Goal: Task Accomplishment & Management: Use online tool/utility

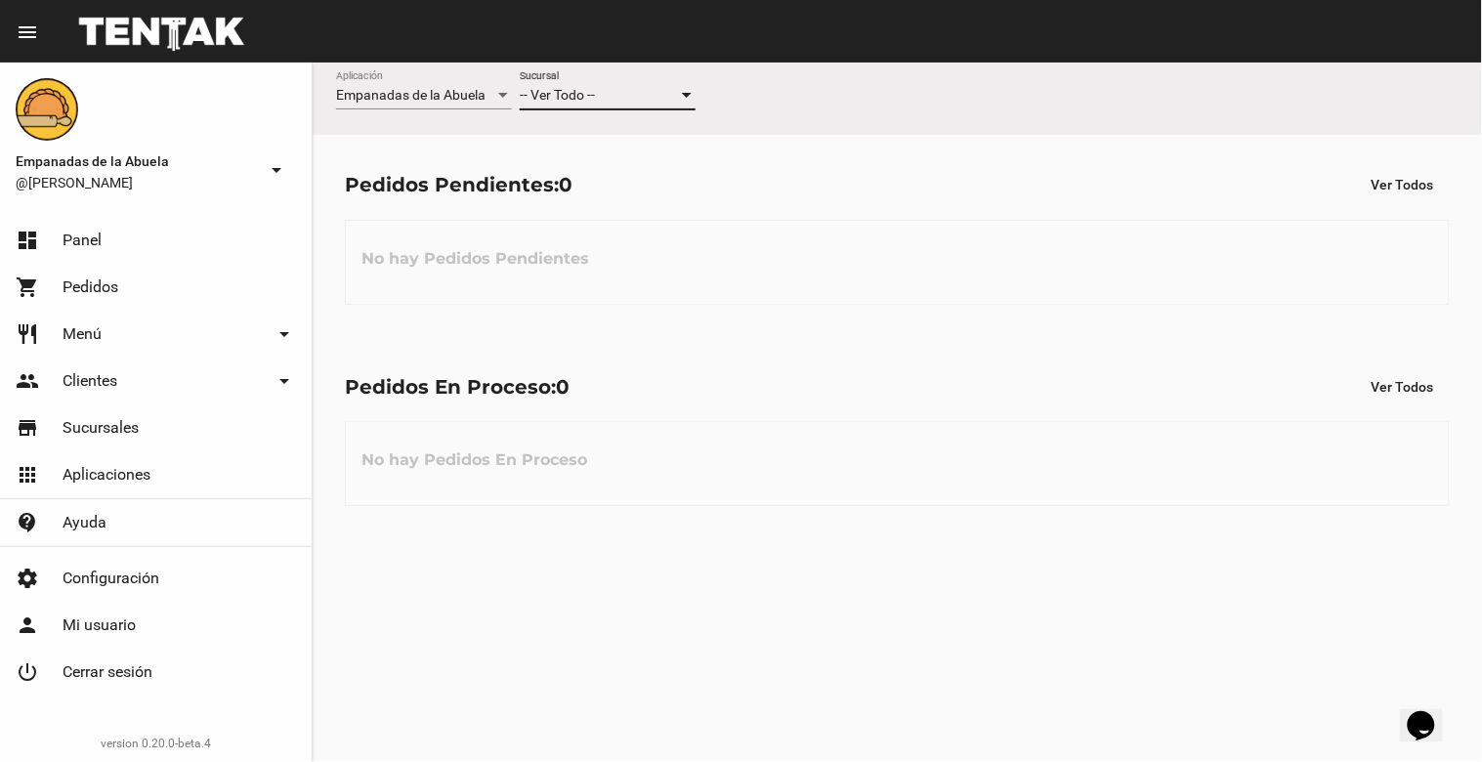
click at [595, 90] on span "-- Ver Todo --" at bounding box center [557, 95] width 75 height 16
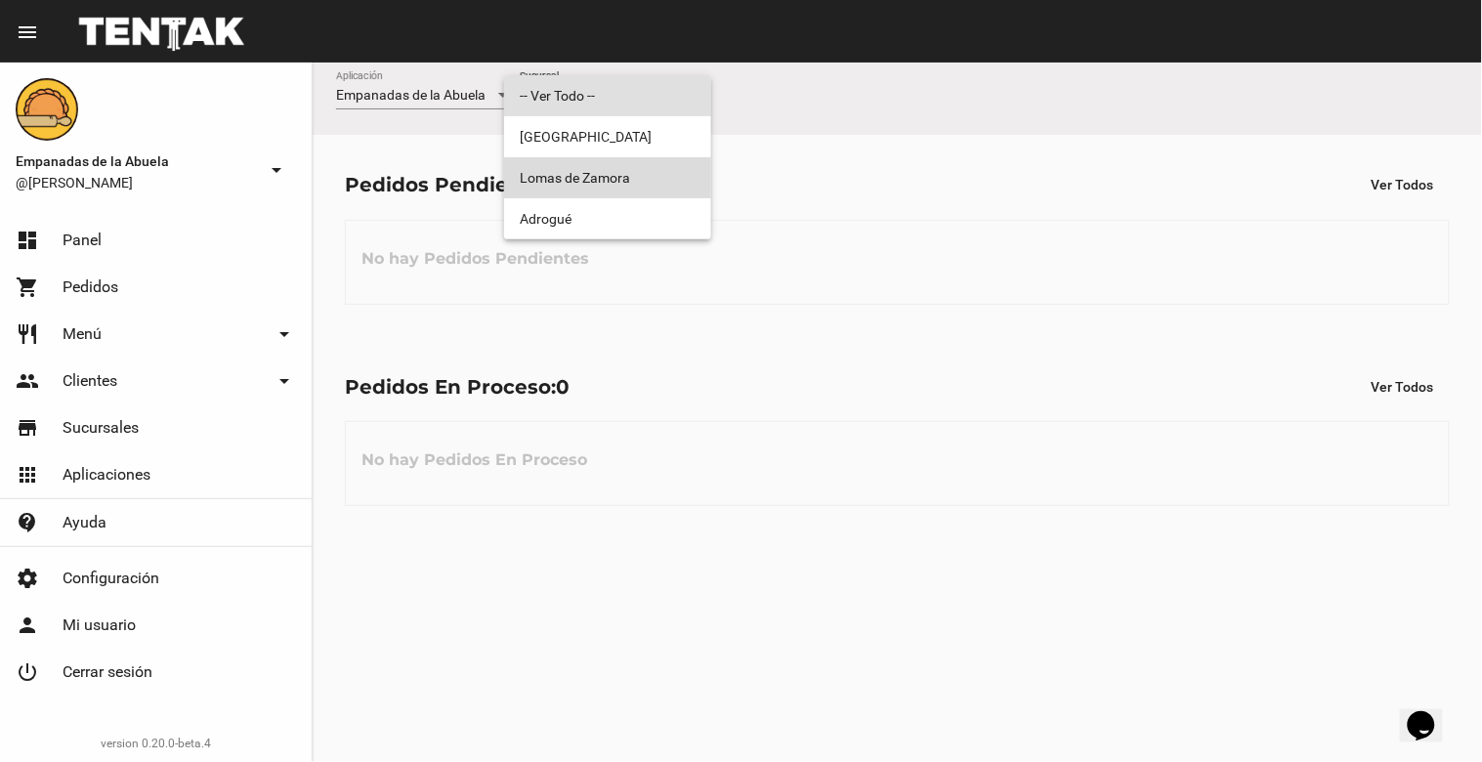
click at [623, 177] on span "Lomas de Zamora" at bounding box center [608, 177] width 176 height 41
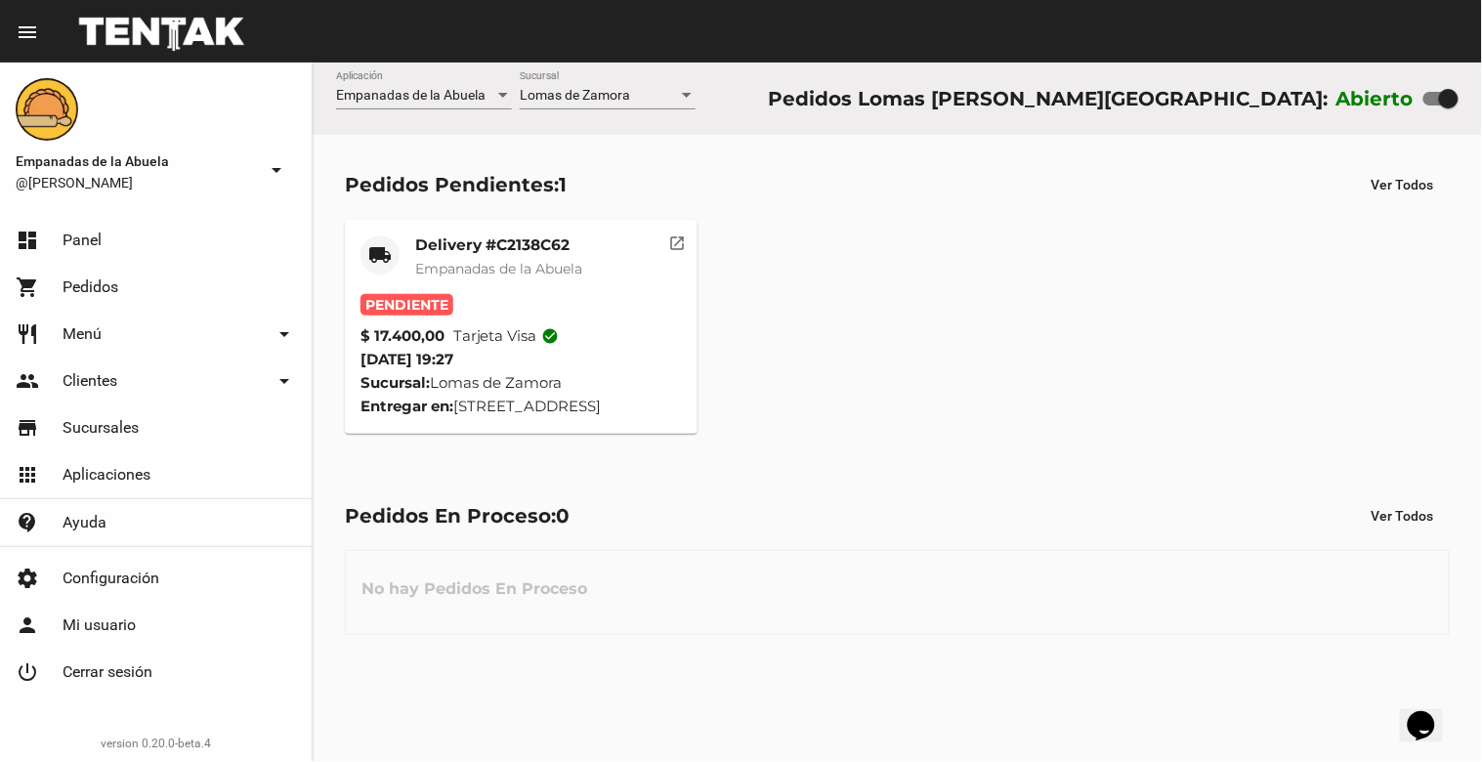
click at [516, 265] on span "Empanadas de la Abuela" at bounding box center [498, 269] width 167 height 18
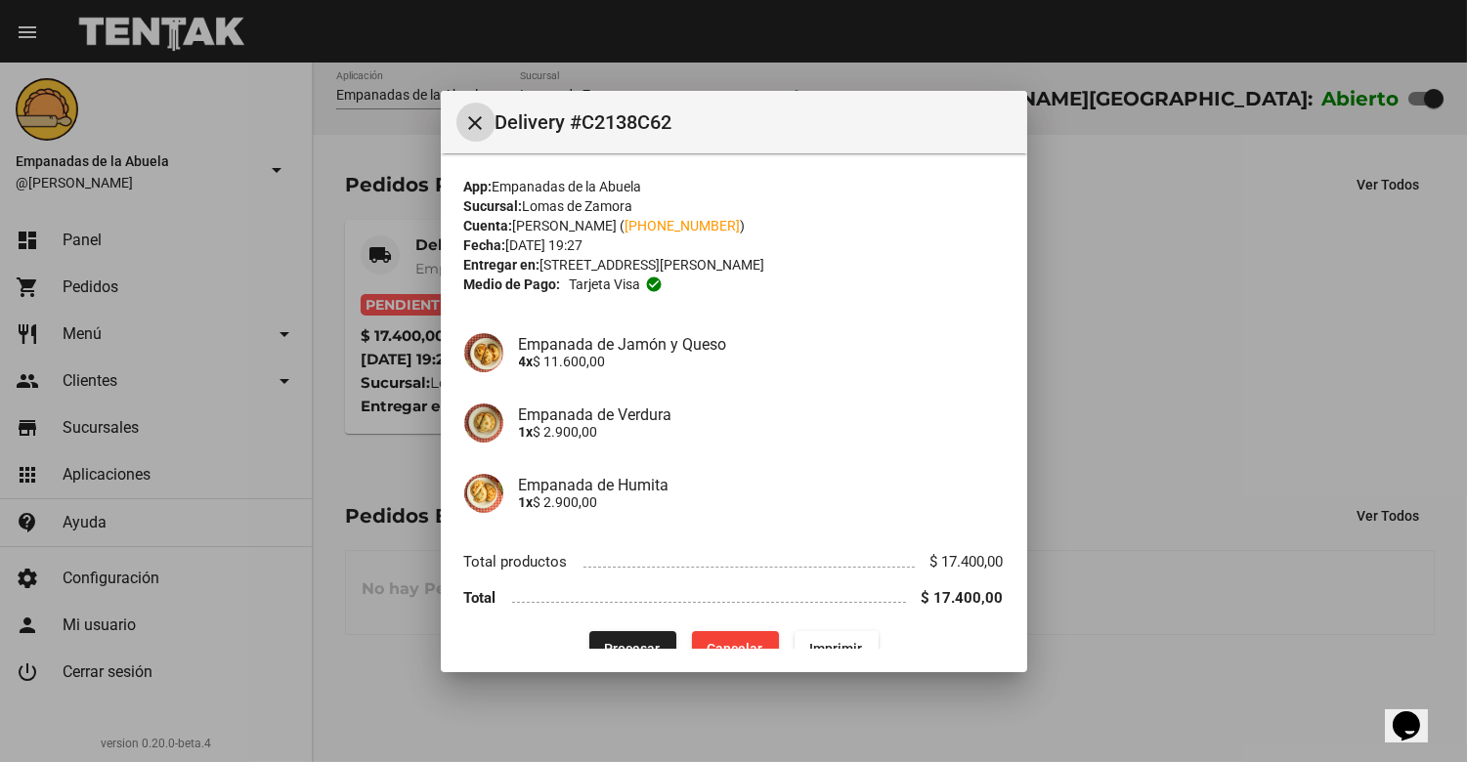
scroll to position [33, 0]
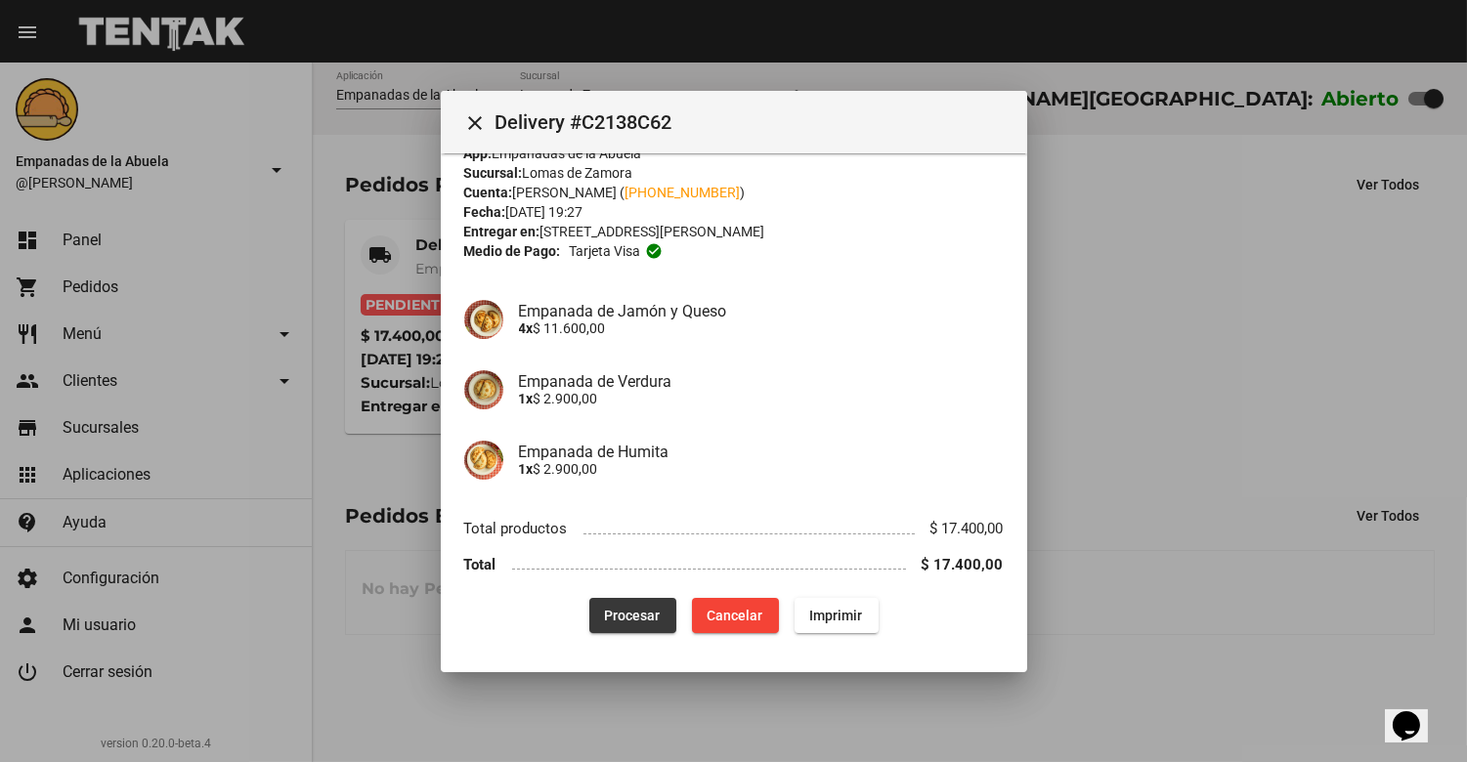
click at [621, 611] on span "Procesar" at bounding box center [633, 616] width 56 height 16
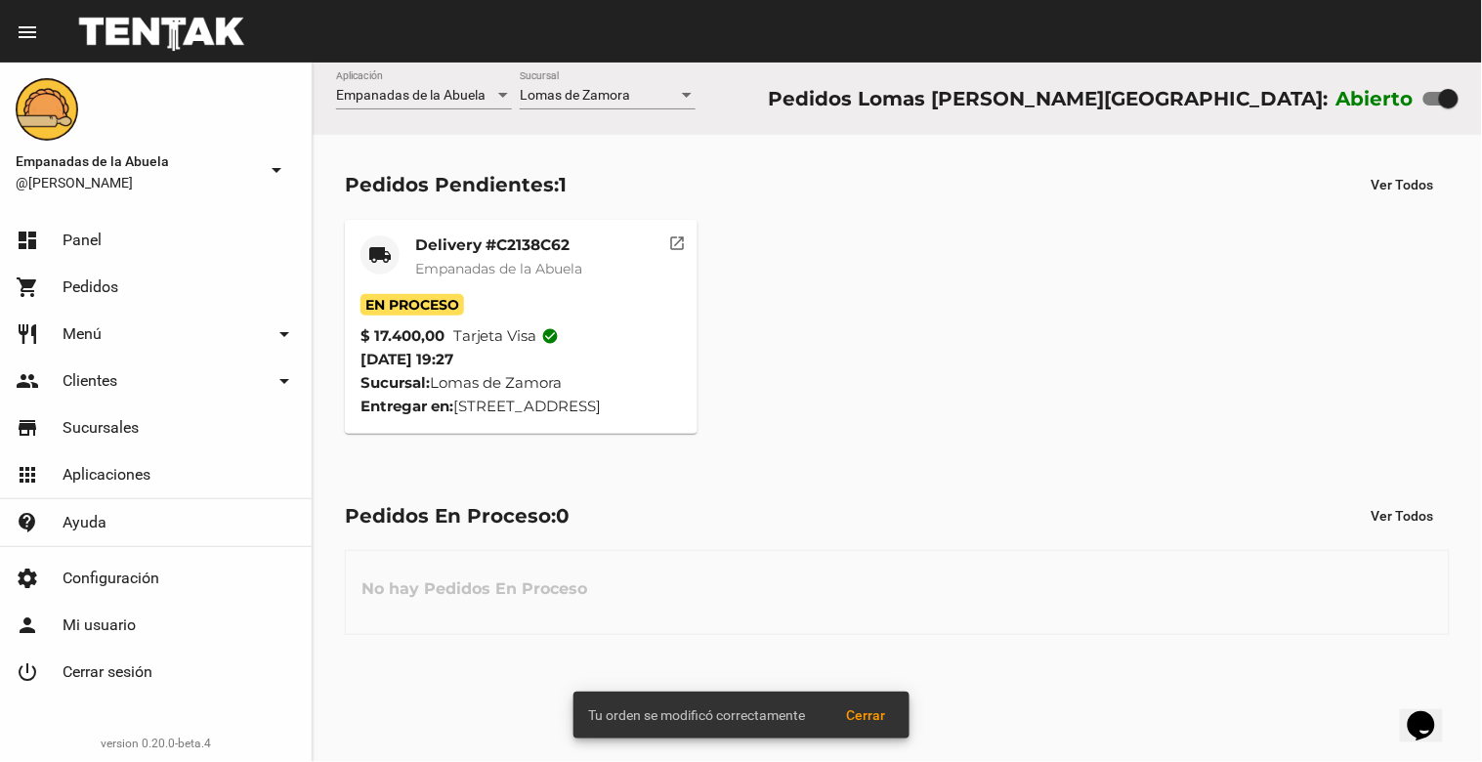
click at [480, 252] on mat-card-title "Delivery #C2138C62" at bounding box center [498, 246] width 167 height 20
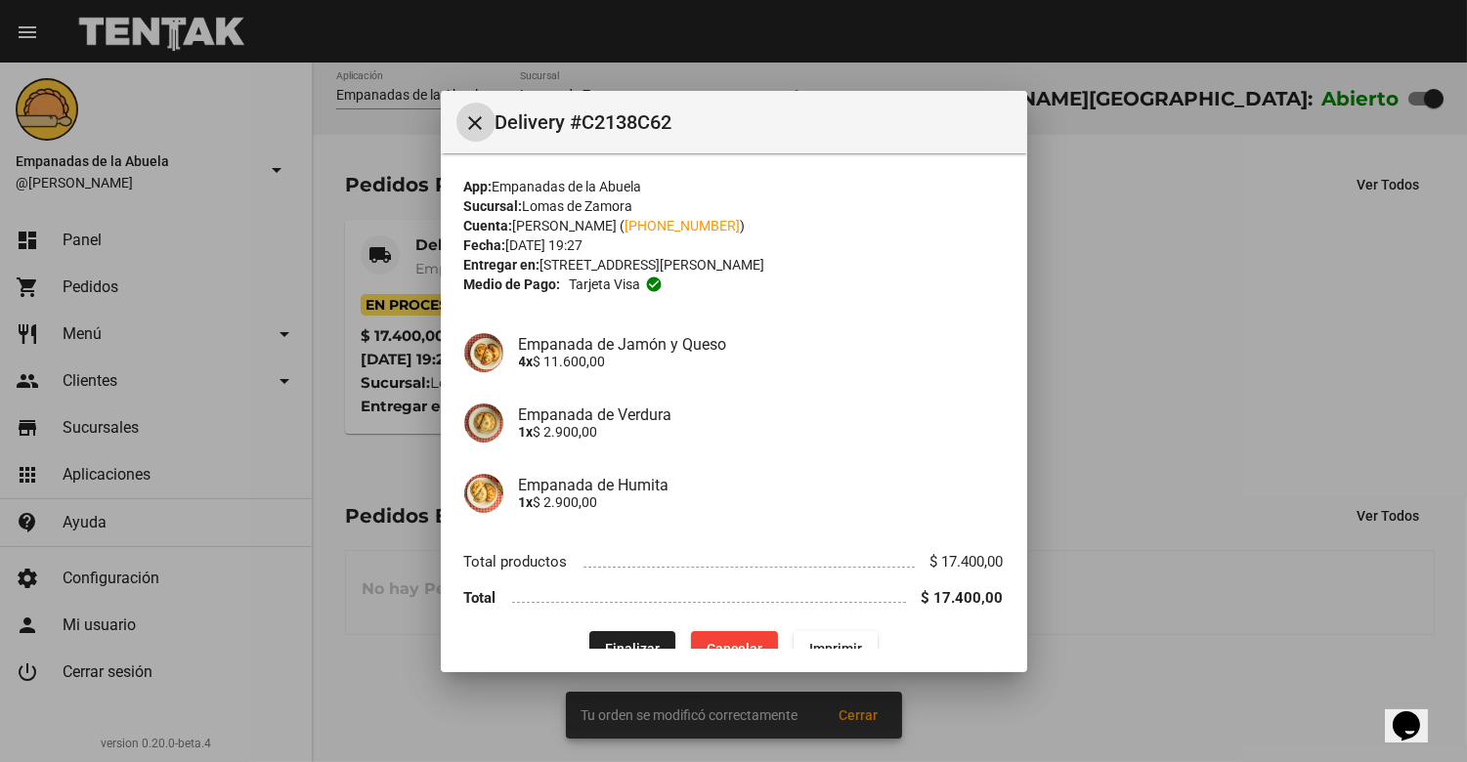
scroll to position [33, 0]
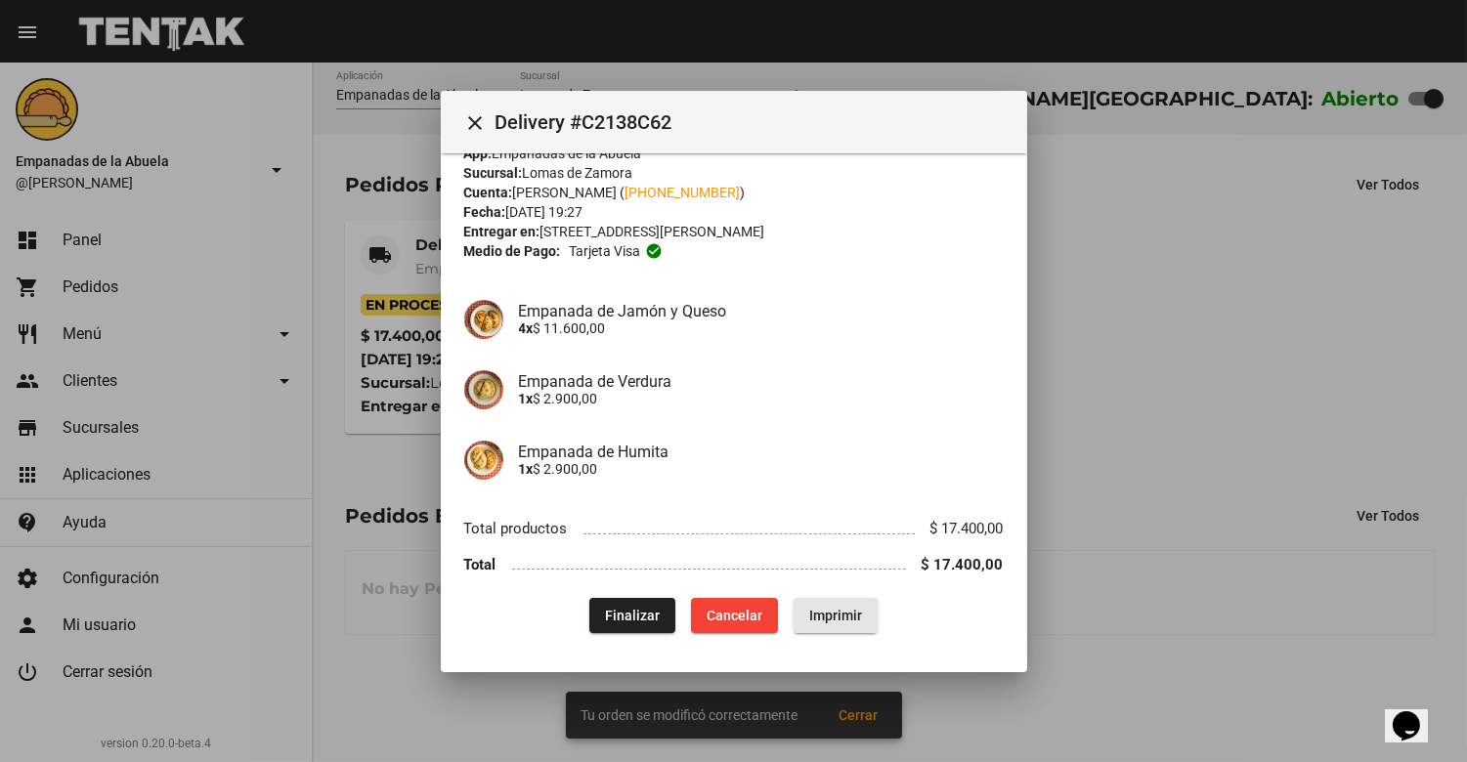
click at [809, 617] on span "Imprimir" at bounding box center [835, 616] width 53 height 16
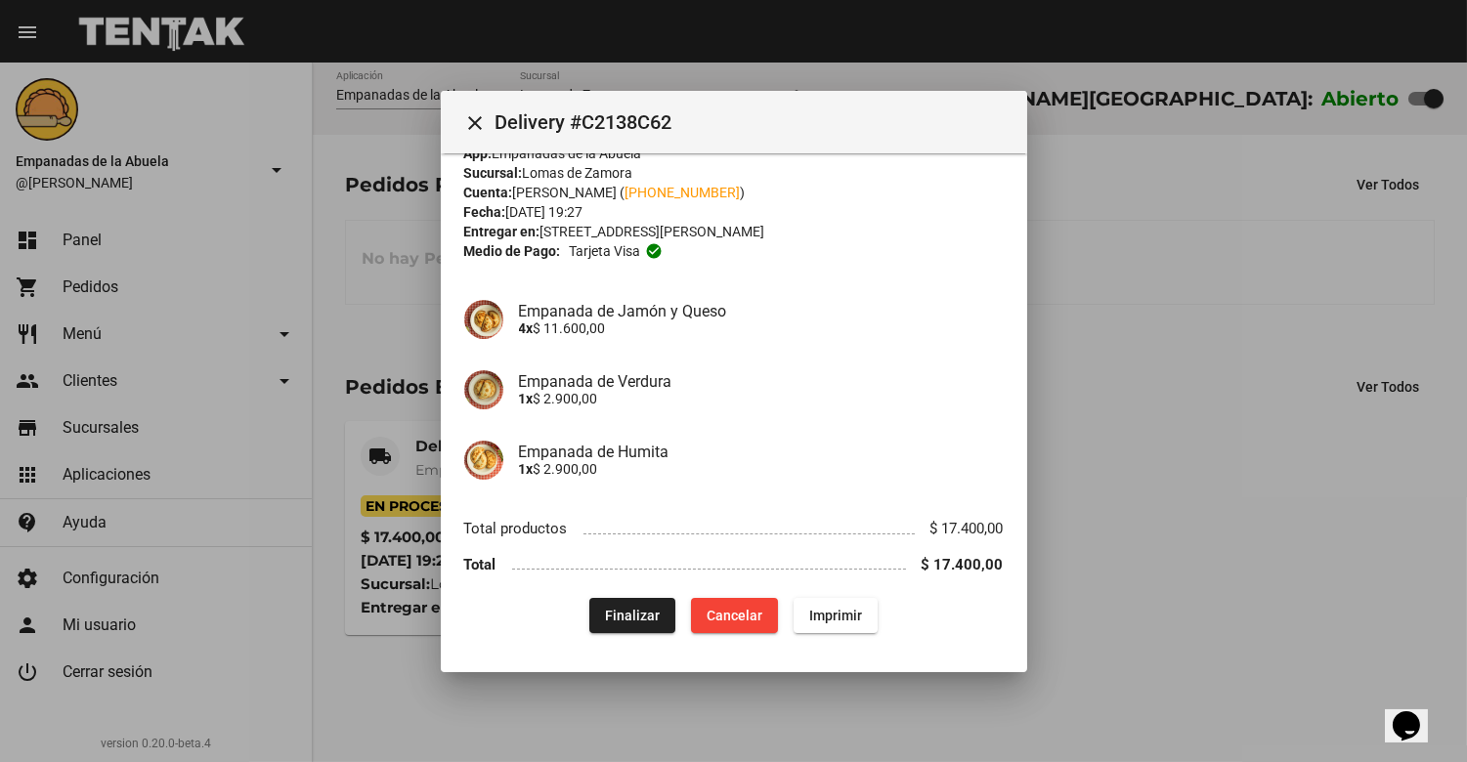
click at [462, 117] on button "close" at bounding box center [475, 122] width 39 height 39
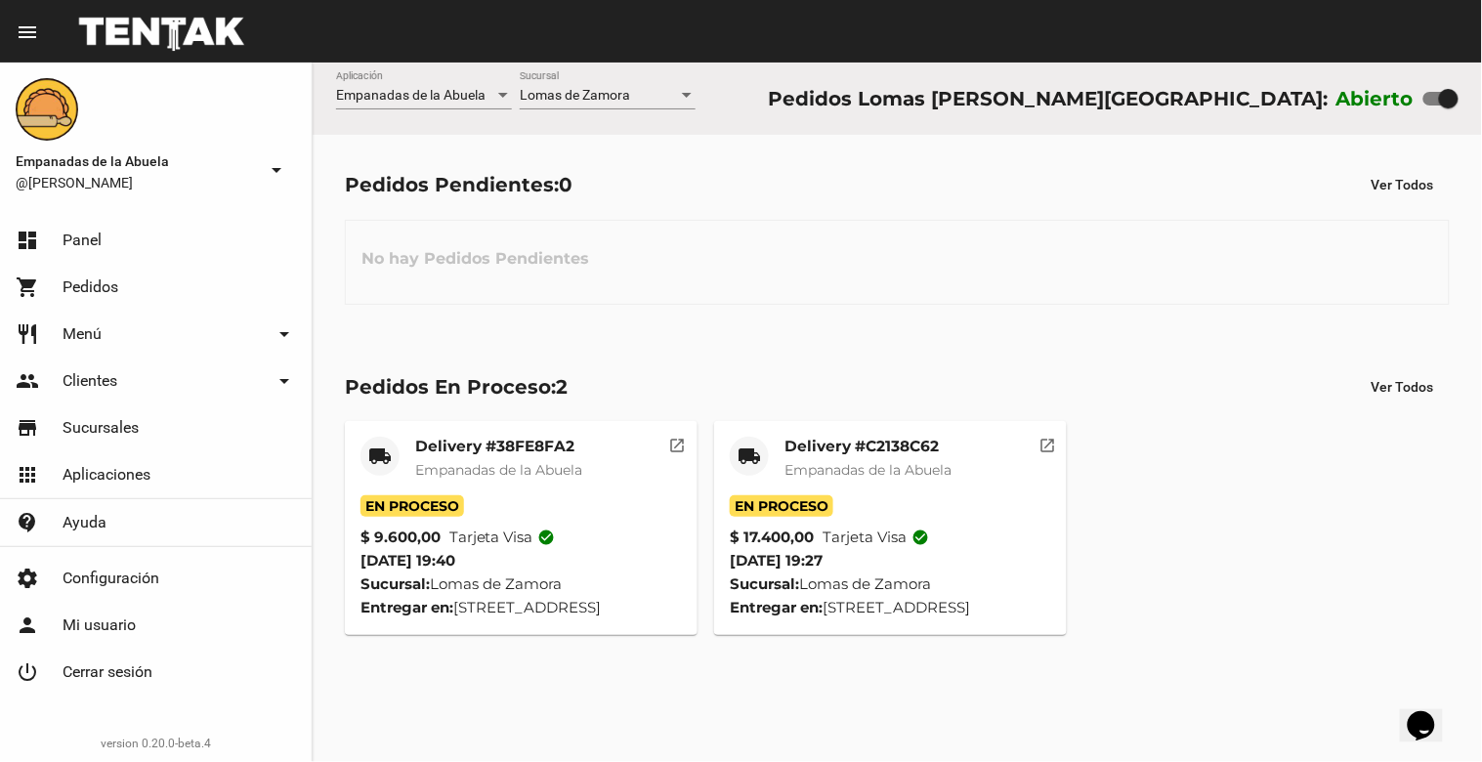
click at [591, 89] on span "Lomas de Zamora" at bounding box center [575, 95] width 110 height 16
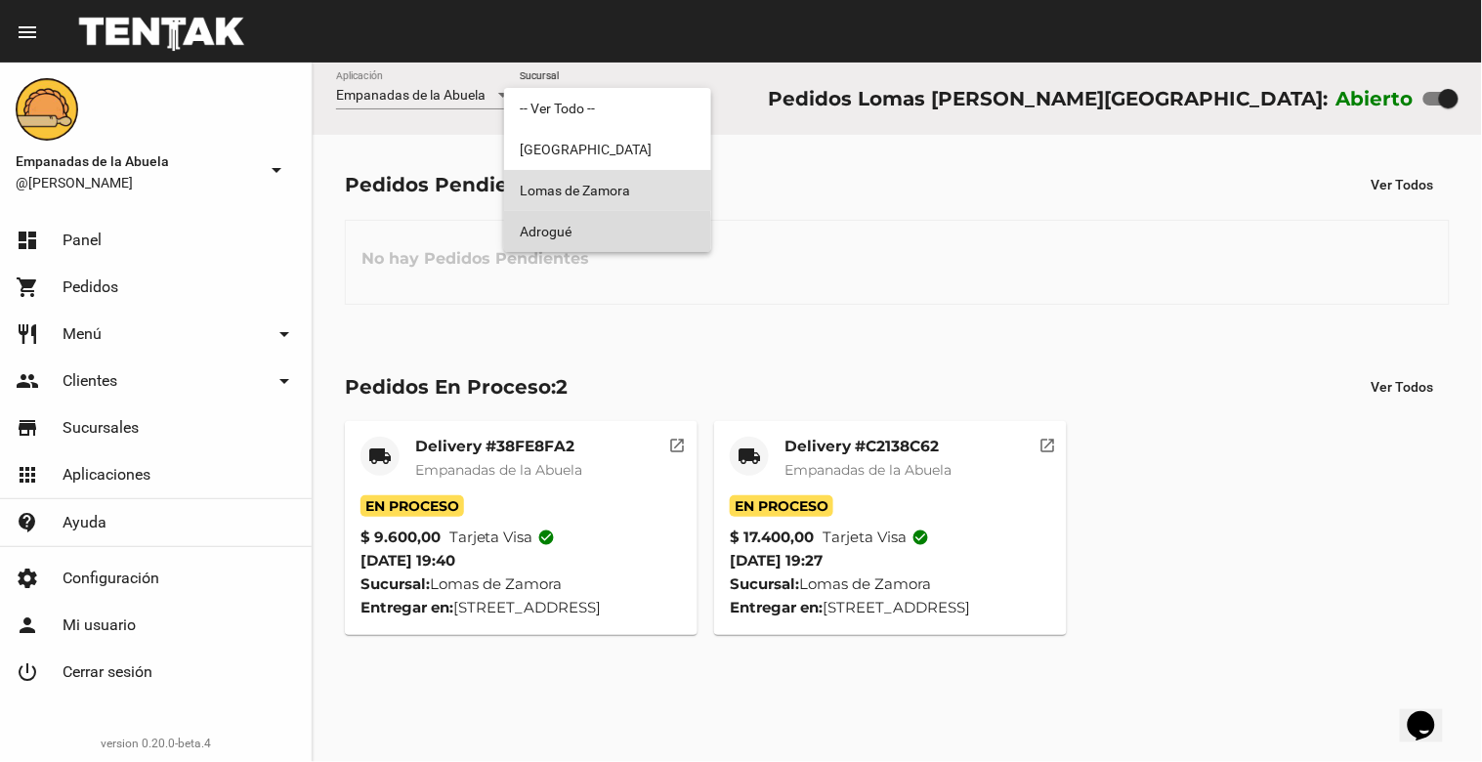
click at [558, 232] on span "Adrogué" at bounding box center [608, 231] width 176 height 41
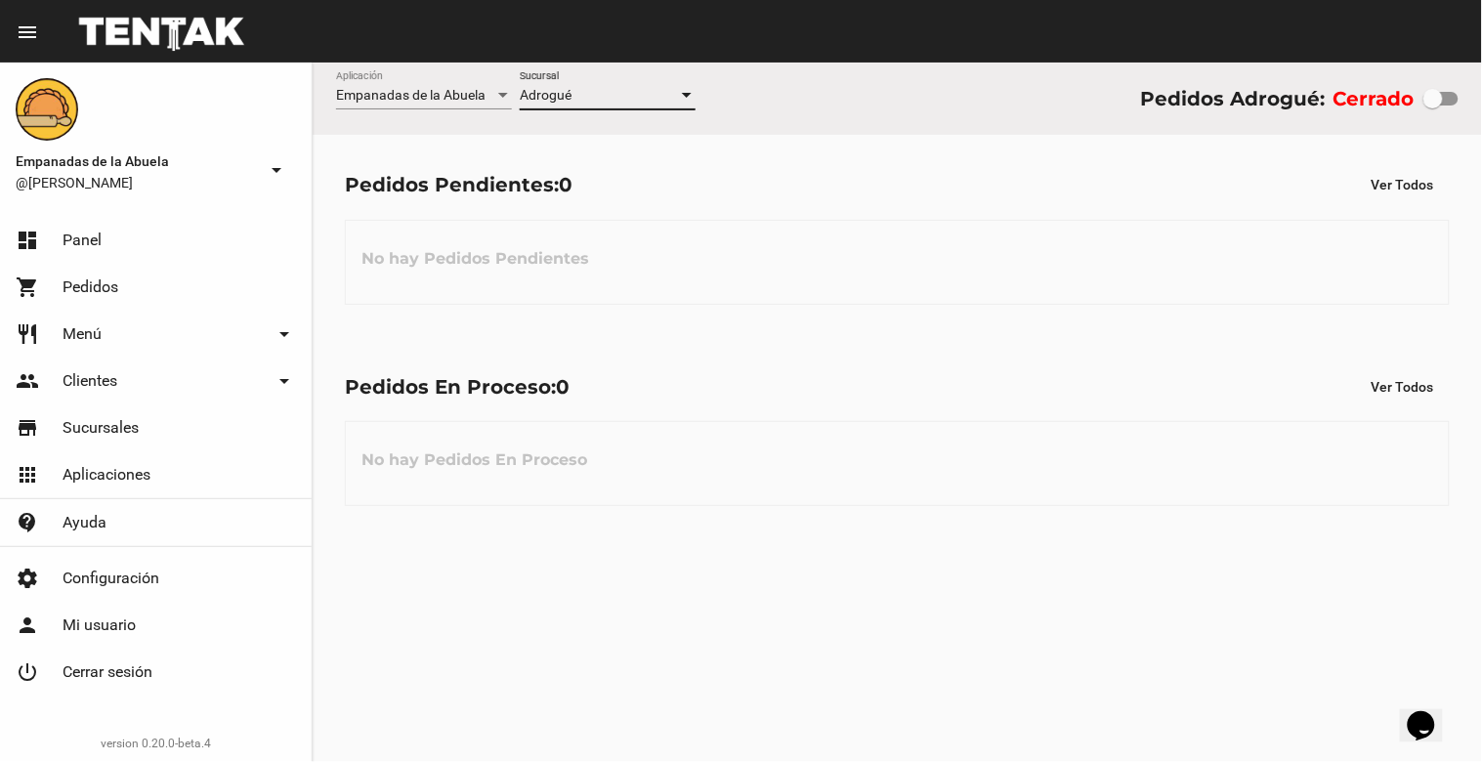
click at [589, 93] on div "Adrogué" at bounding box center [599, 96] width 158 height 16
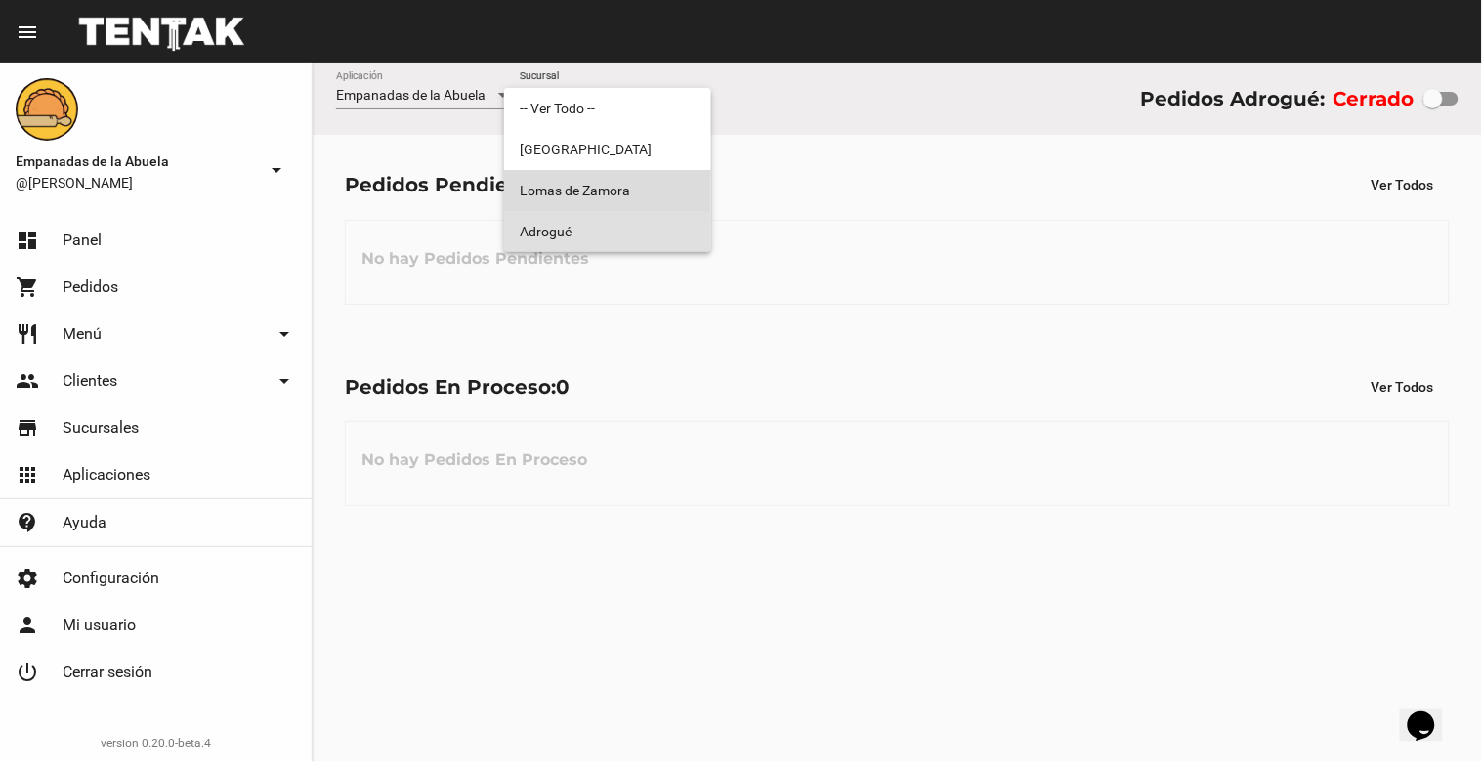
click at [594, 188] on span "Lomas de Zamora" at bounding box center [608, 190] width 176 height 41
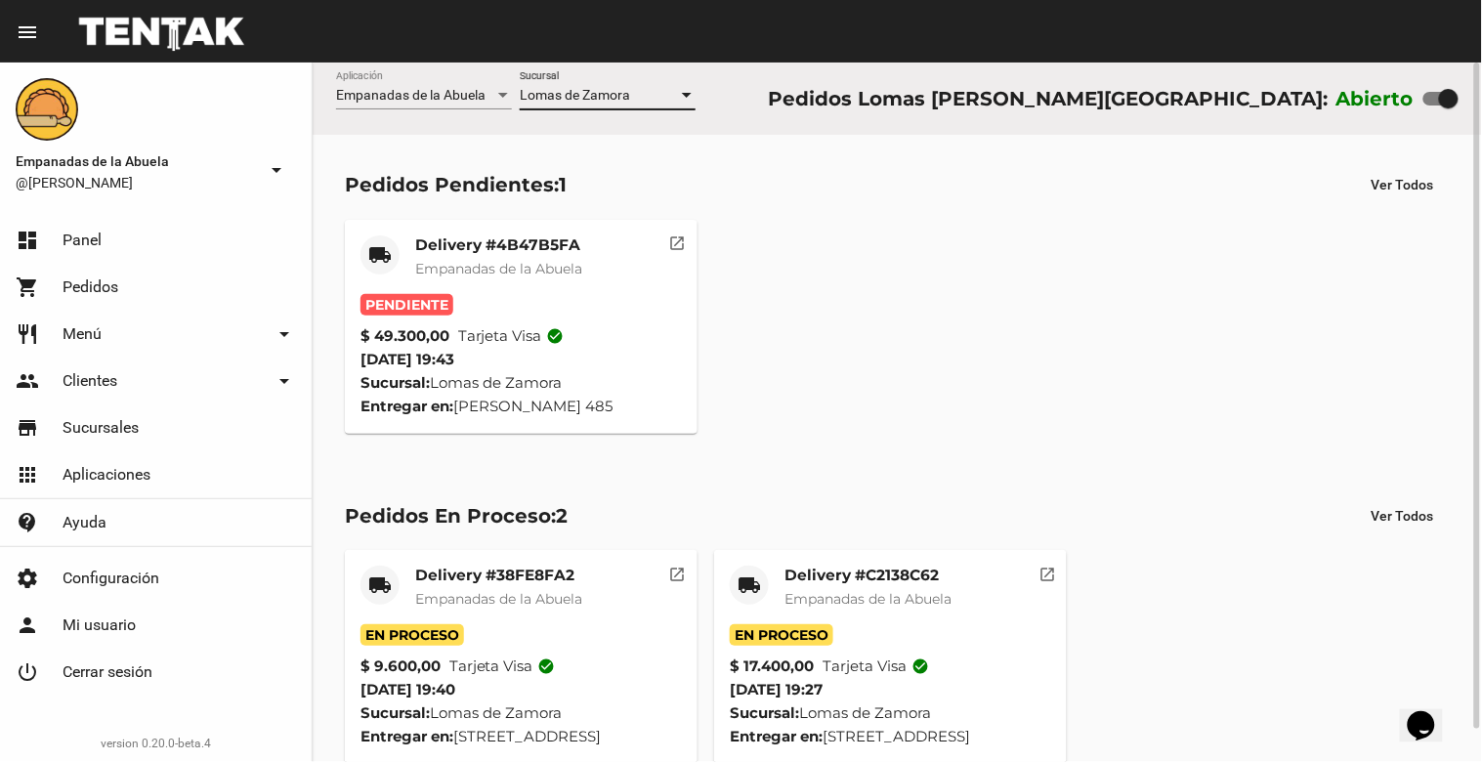
click at [472, 260] on span "Empanadas de la Abuela" at bounding box center [498, 269] width 167 height 18
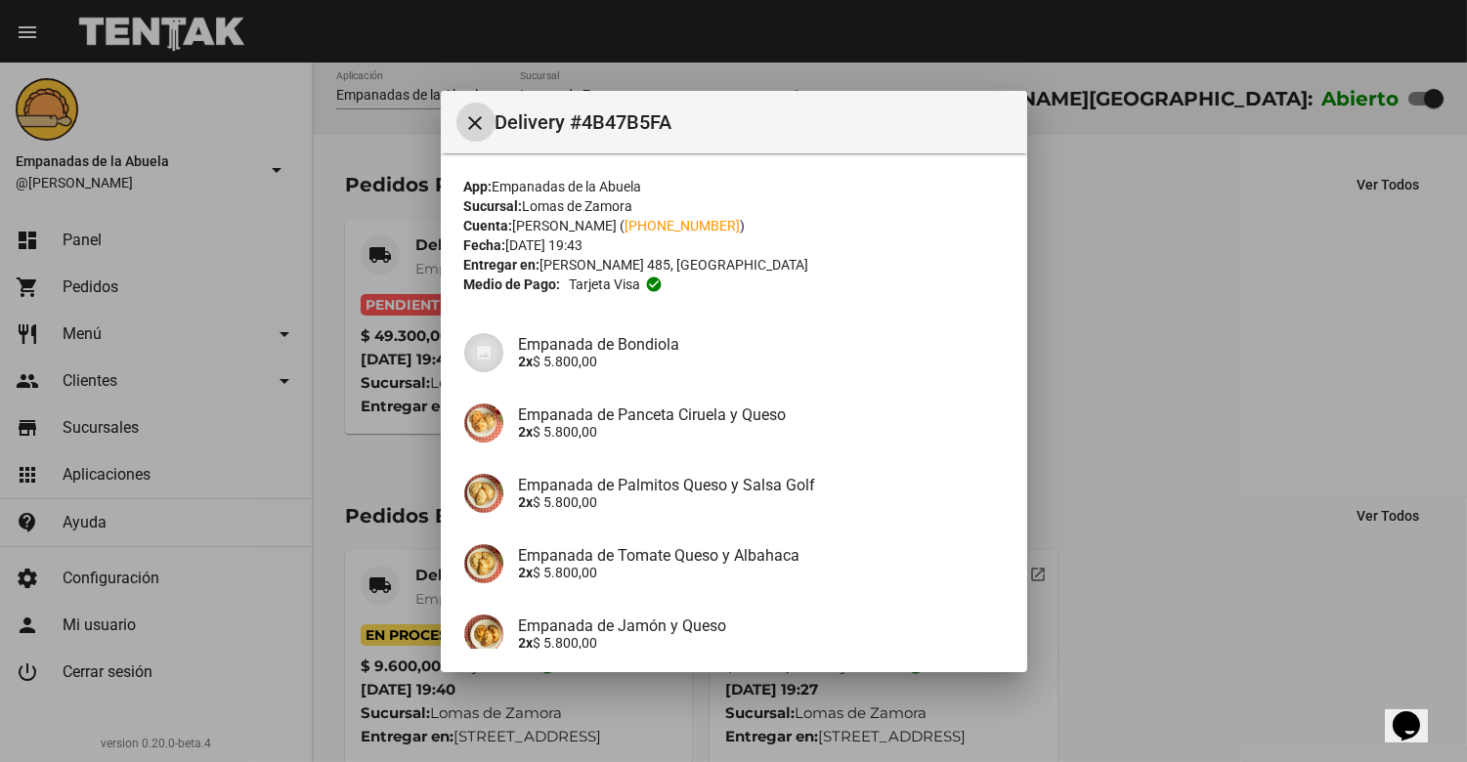
scroll to position [402, 0]
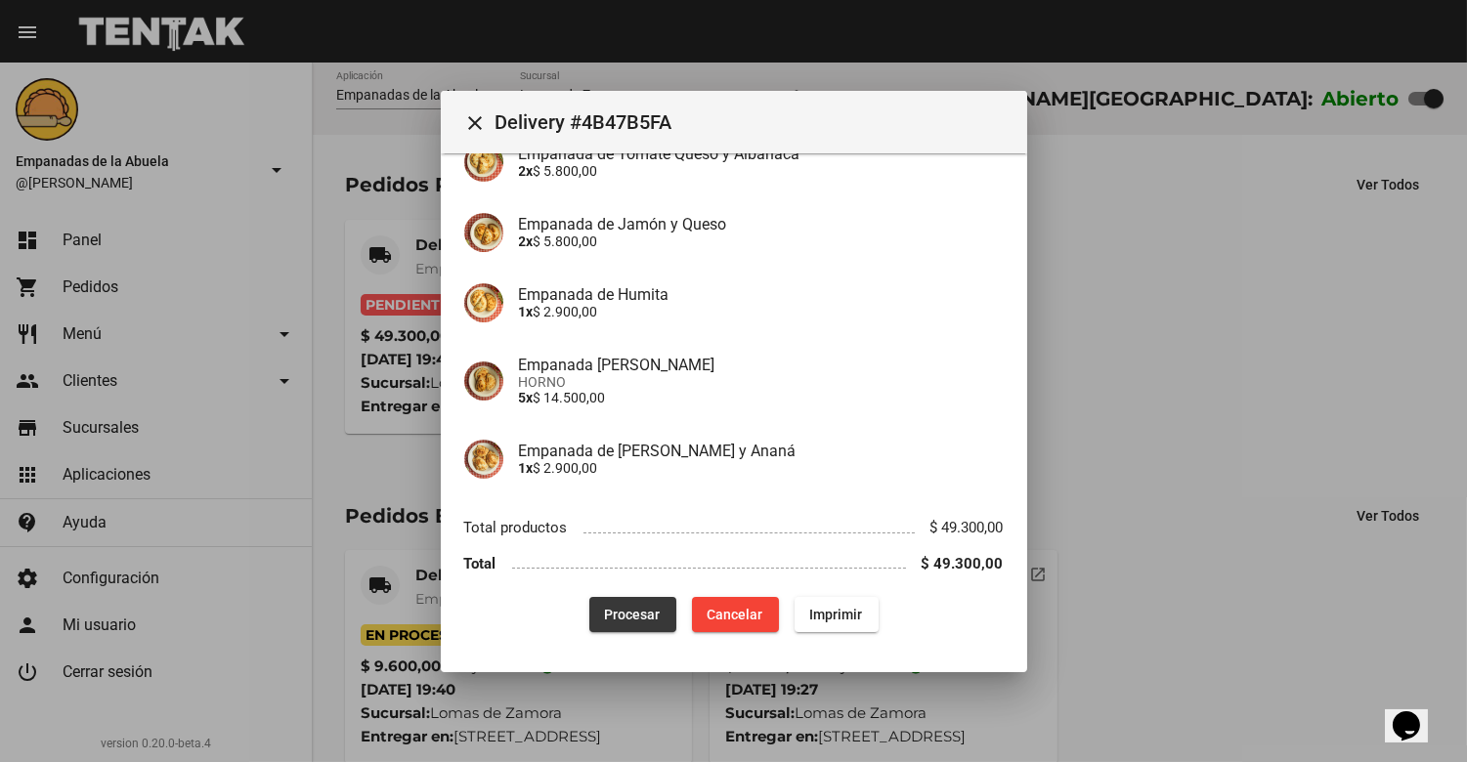
click at [623, 607] on span "Procesar" at bounding box center [633, 615] width 56 height 16
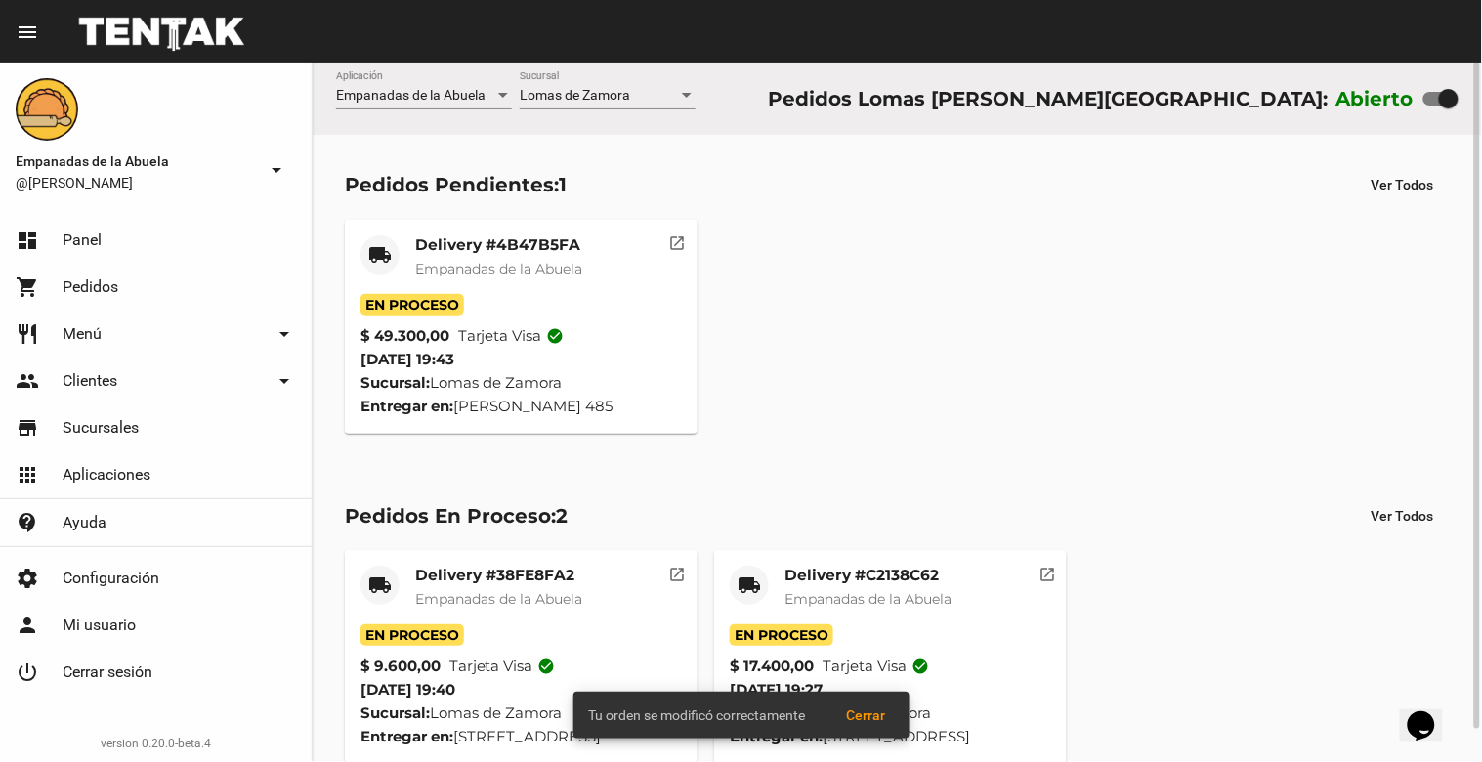
click at [467, 268] on span "Empanadas de la Abuela" at bounding box center [498, 269] width 167 height 18
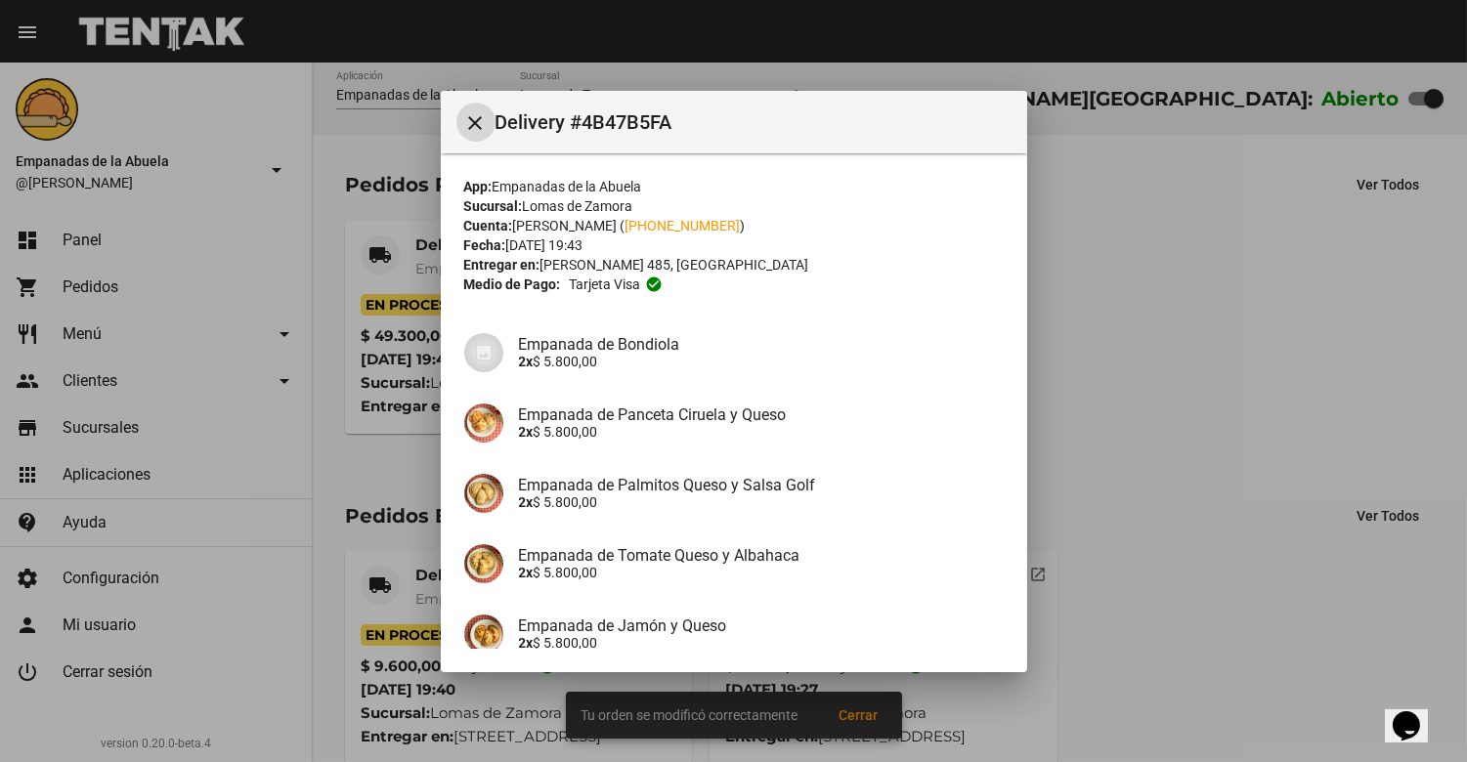
scroll to position [402, 0]
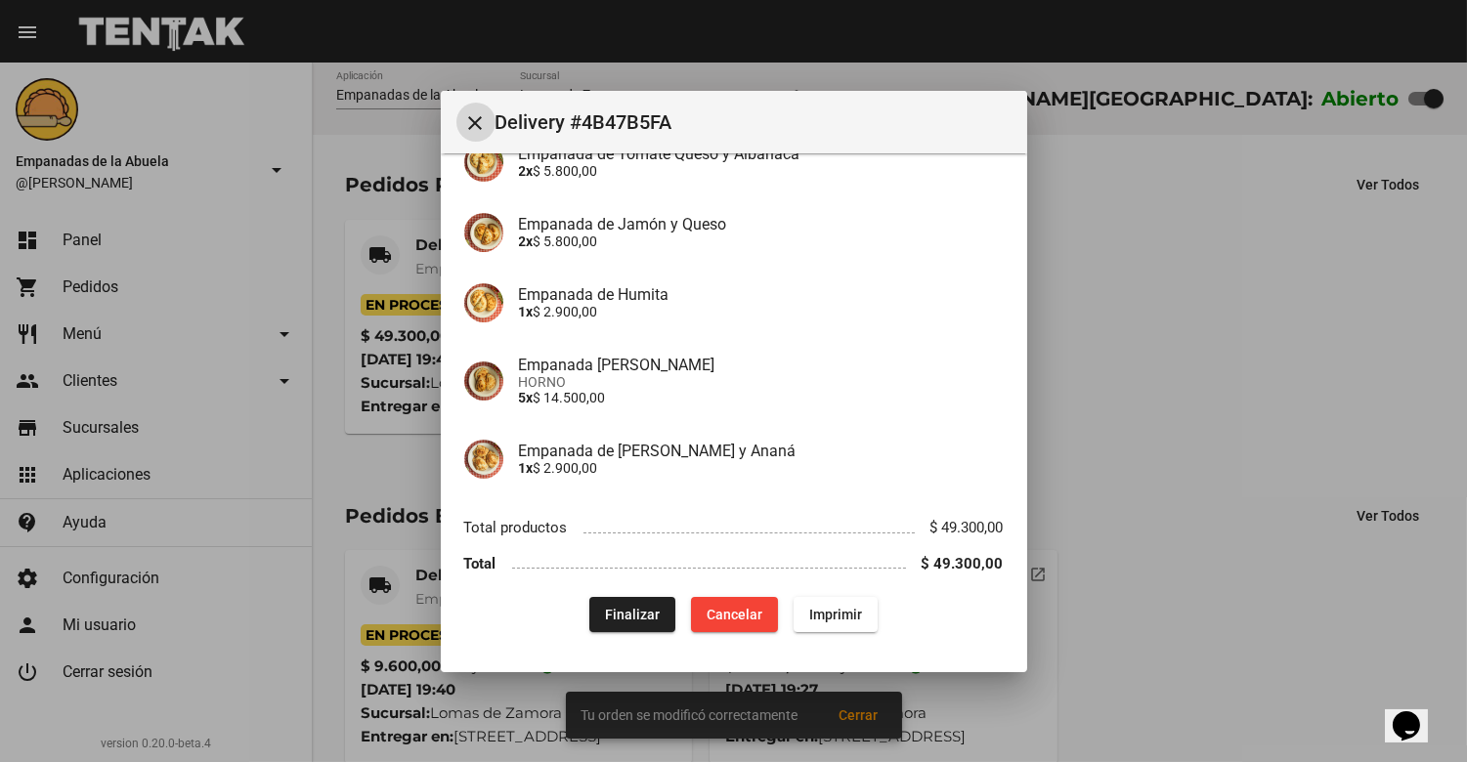
click at [815, 608] on span "Imprimir" at bounding box center [835, 615] width 53 height 16
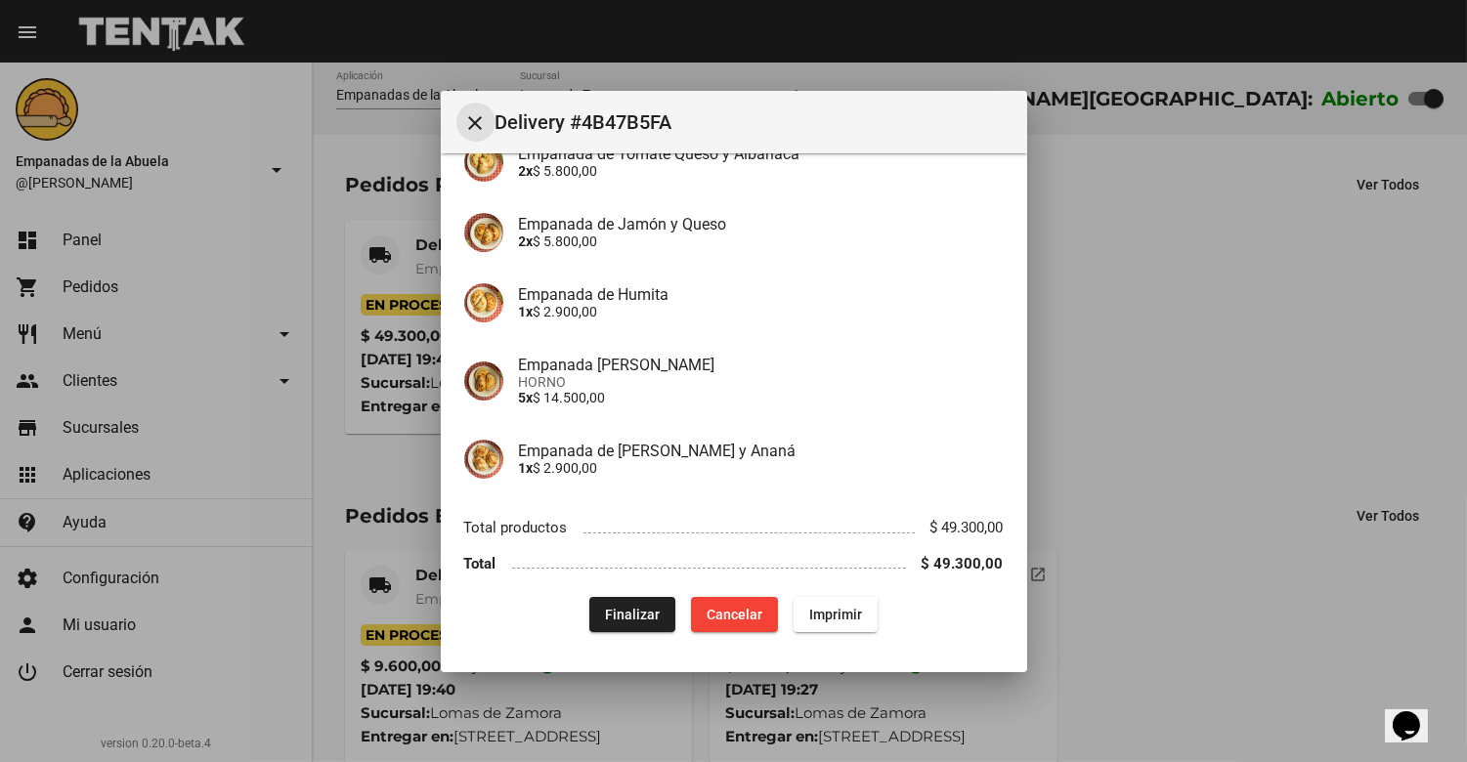
click at [466, 114] on mat-icon "close" at bounding box center [475, 122] width 23 height 23
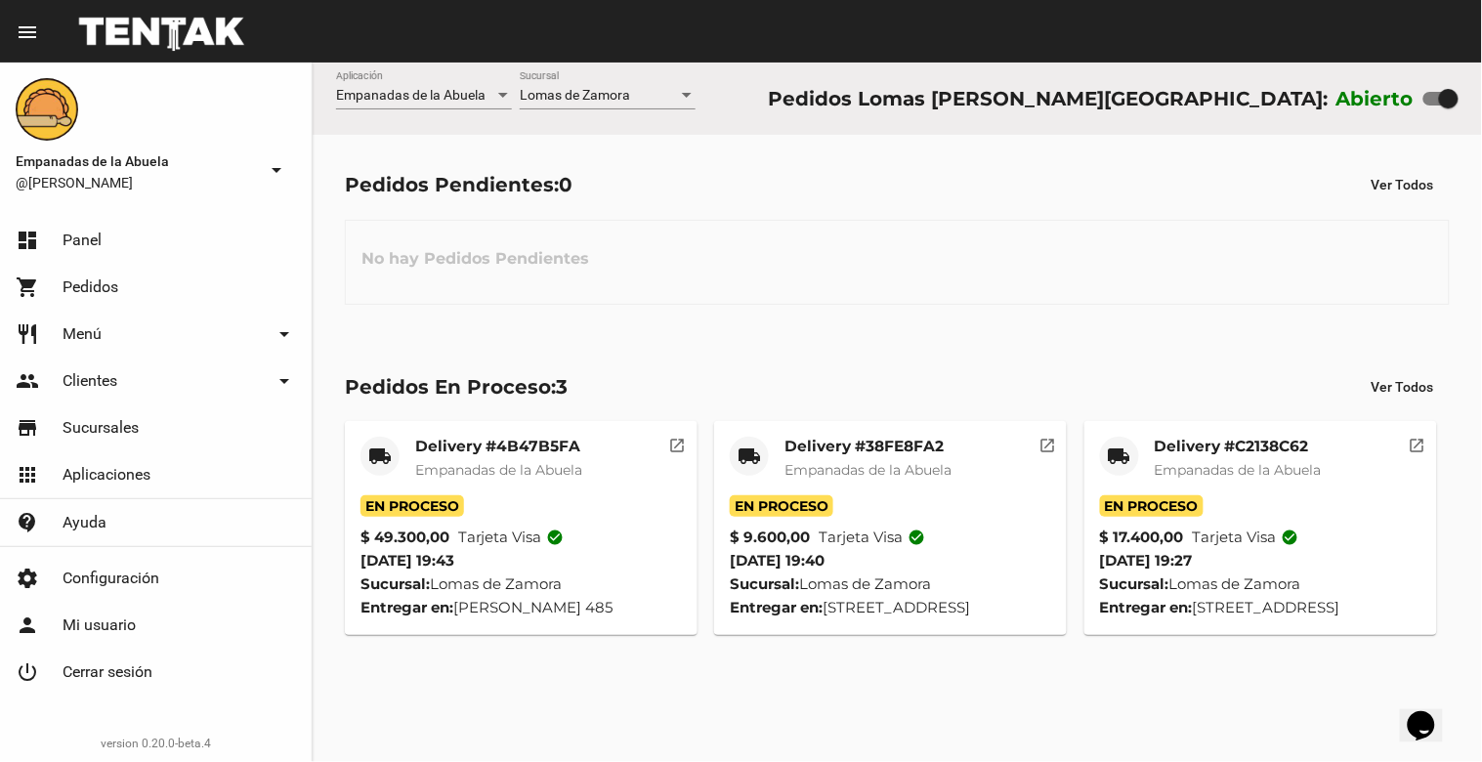
click at [554, 79] on div "Lomas de Zamora Sucursal" at bounding box center [608, 90] width 176 height 38
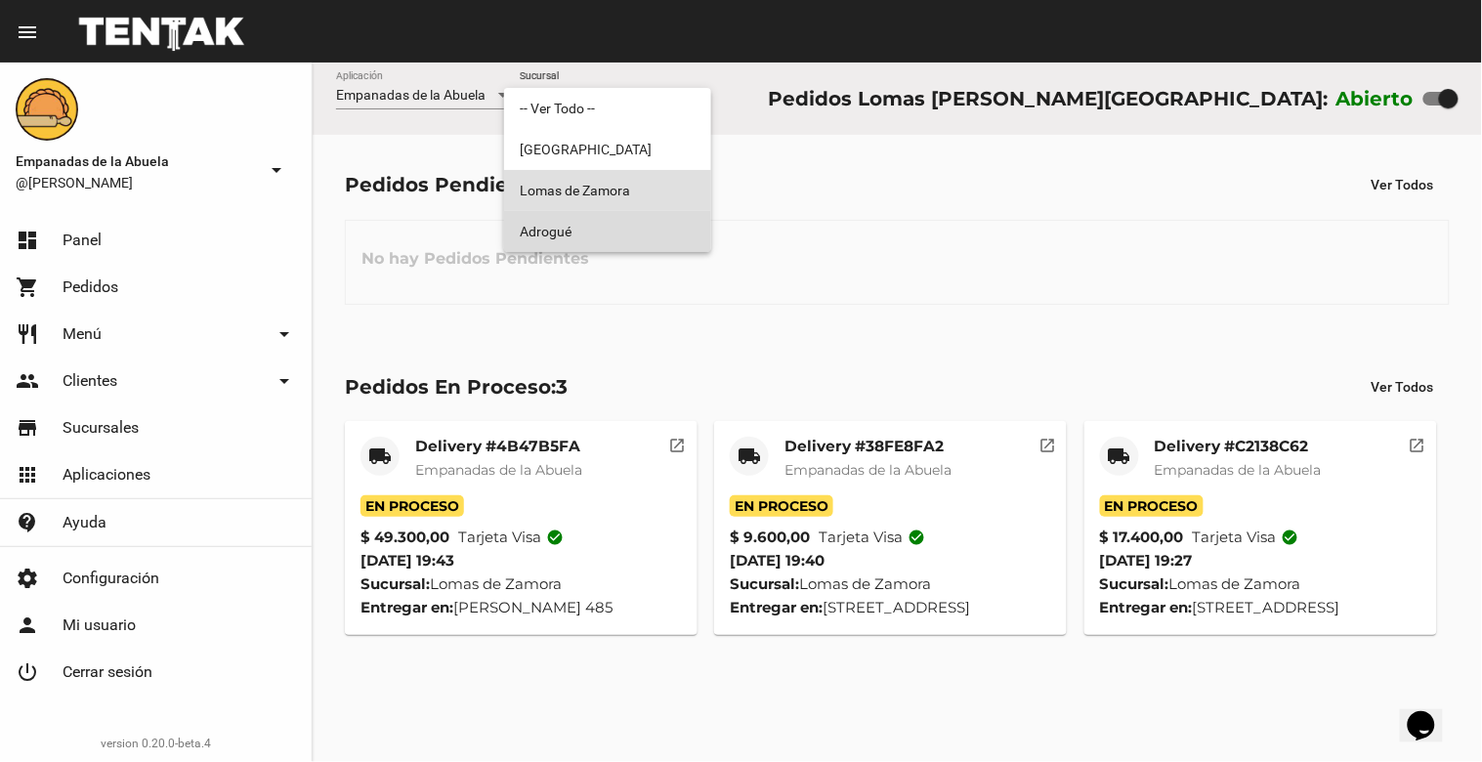
click at [553, 225] on span "Adrogué" at bounding box center [608, 231] width 176 height 41
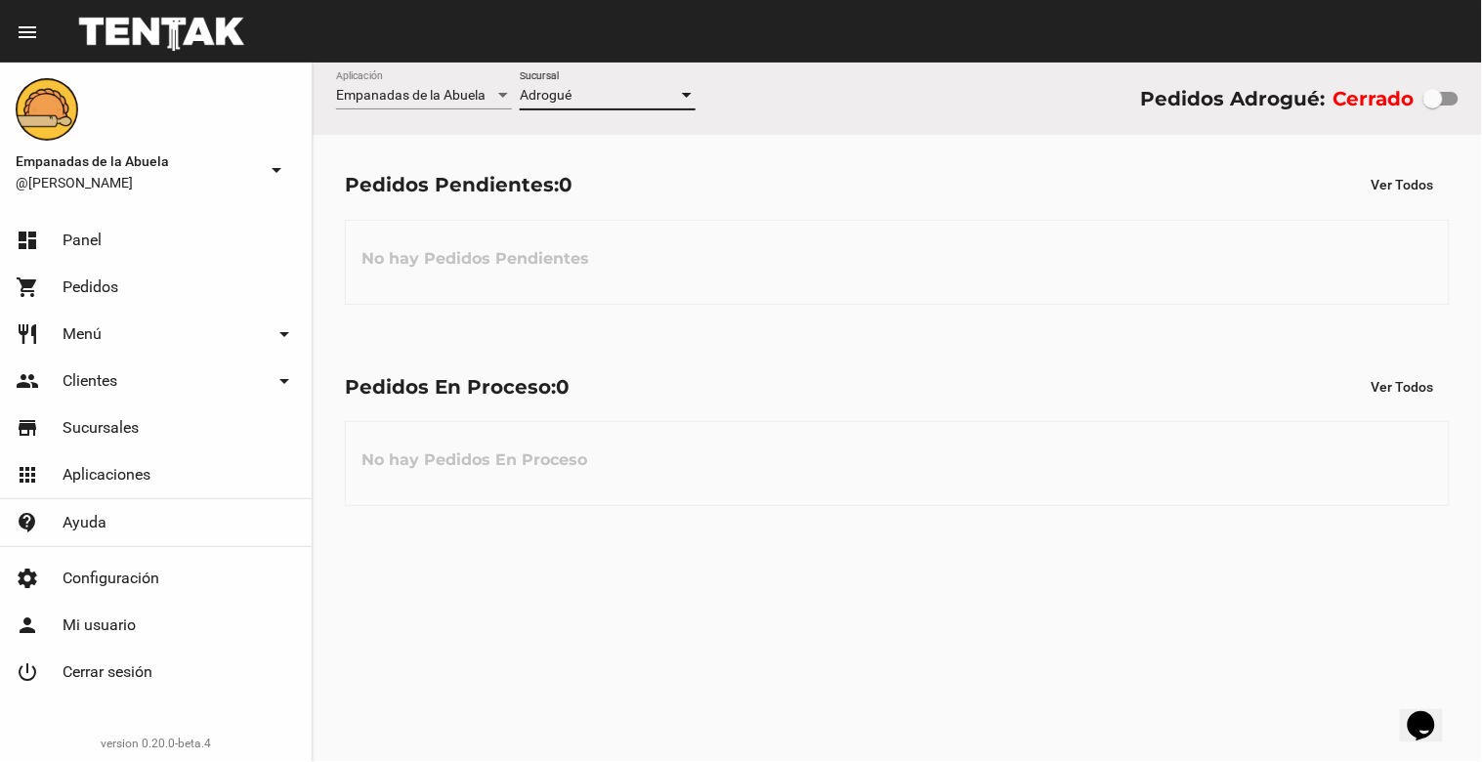
click at [581, 91] on div "Adrogué" at bounding box center [599, 96] width 158 height 16
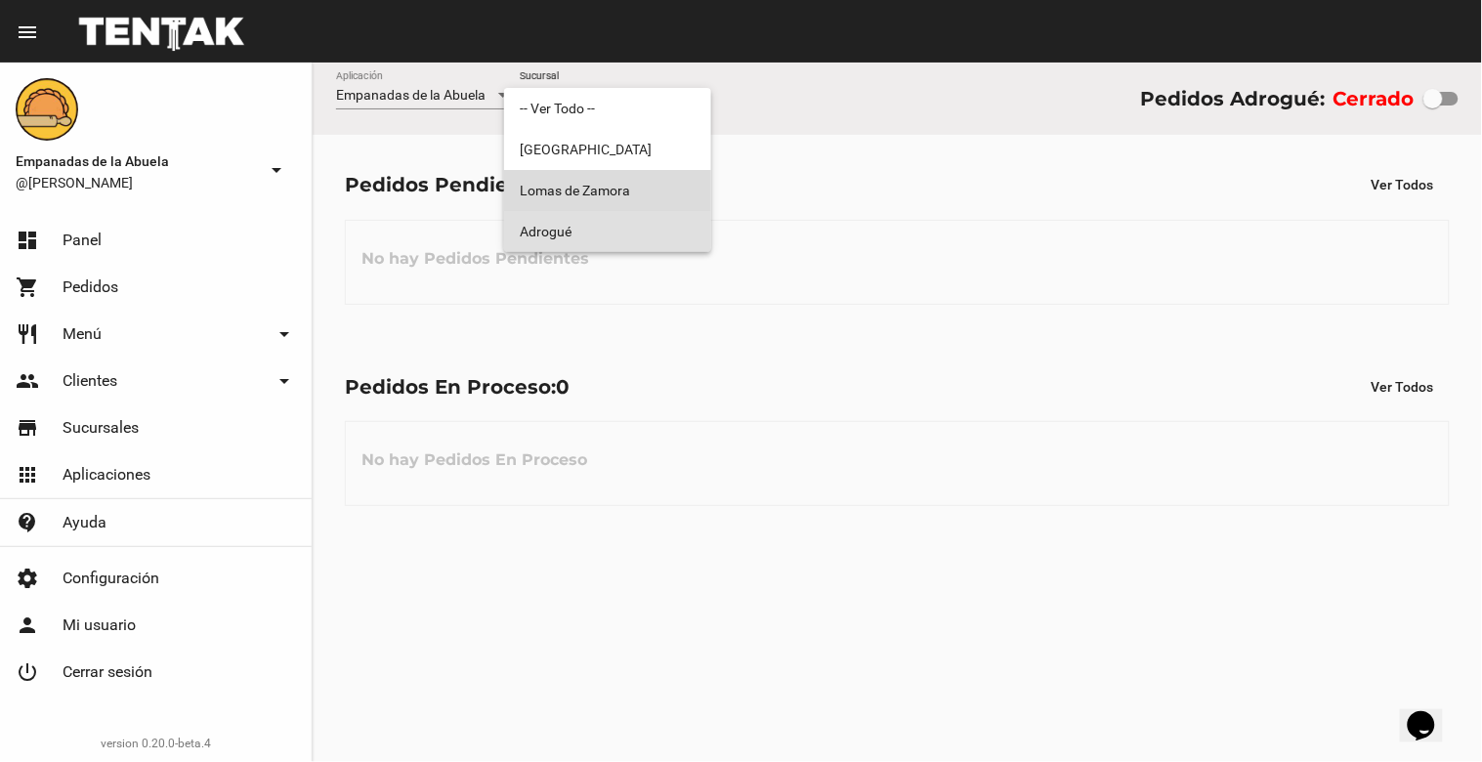
click at [578, 191] on span "Lomas de Zamora" at bounding box center [608, 190] width 176 height 41
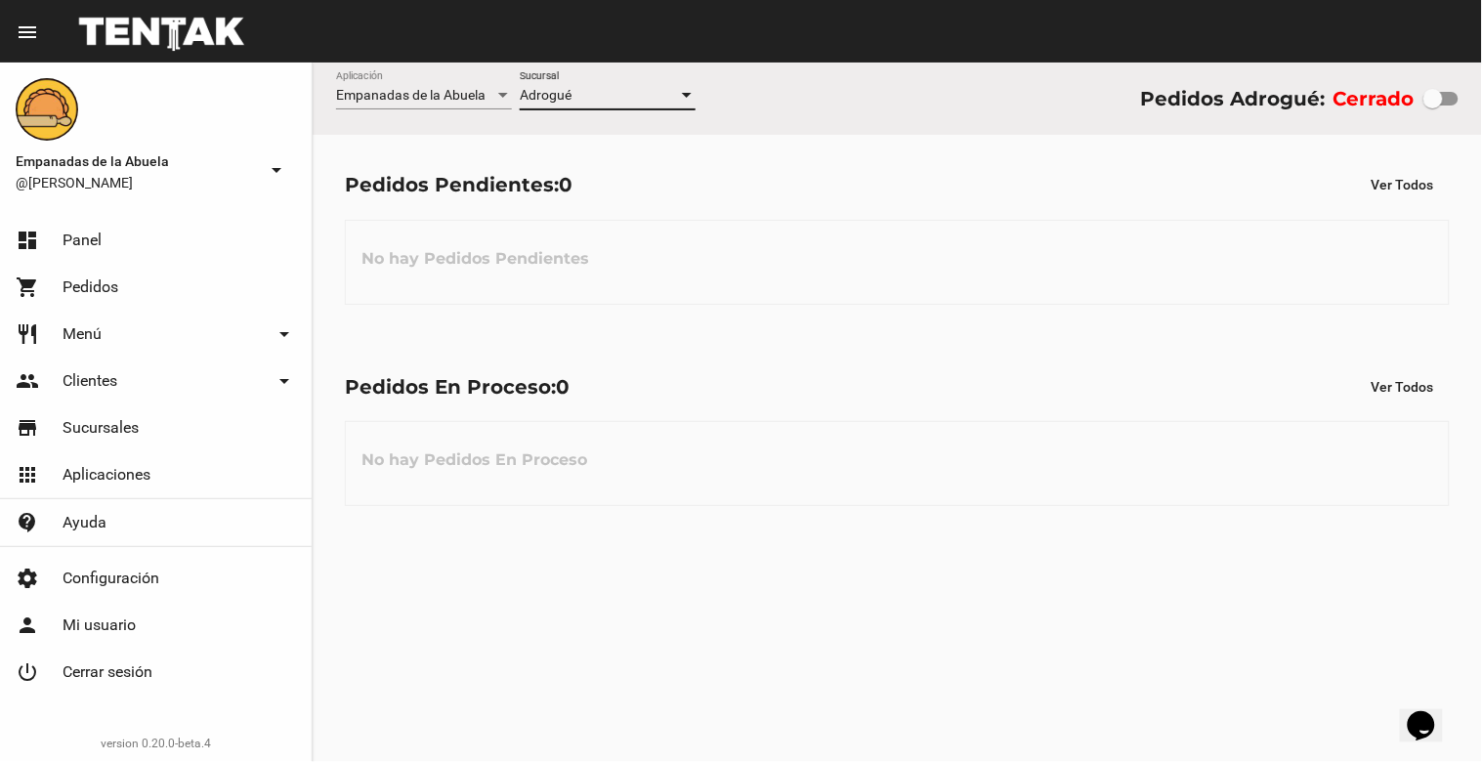
checkbox input "true"
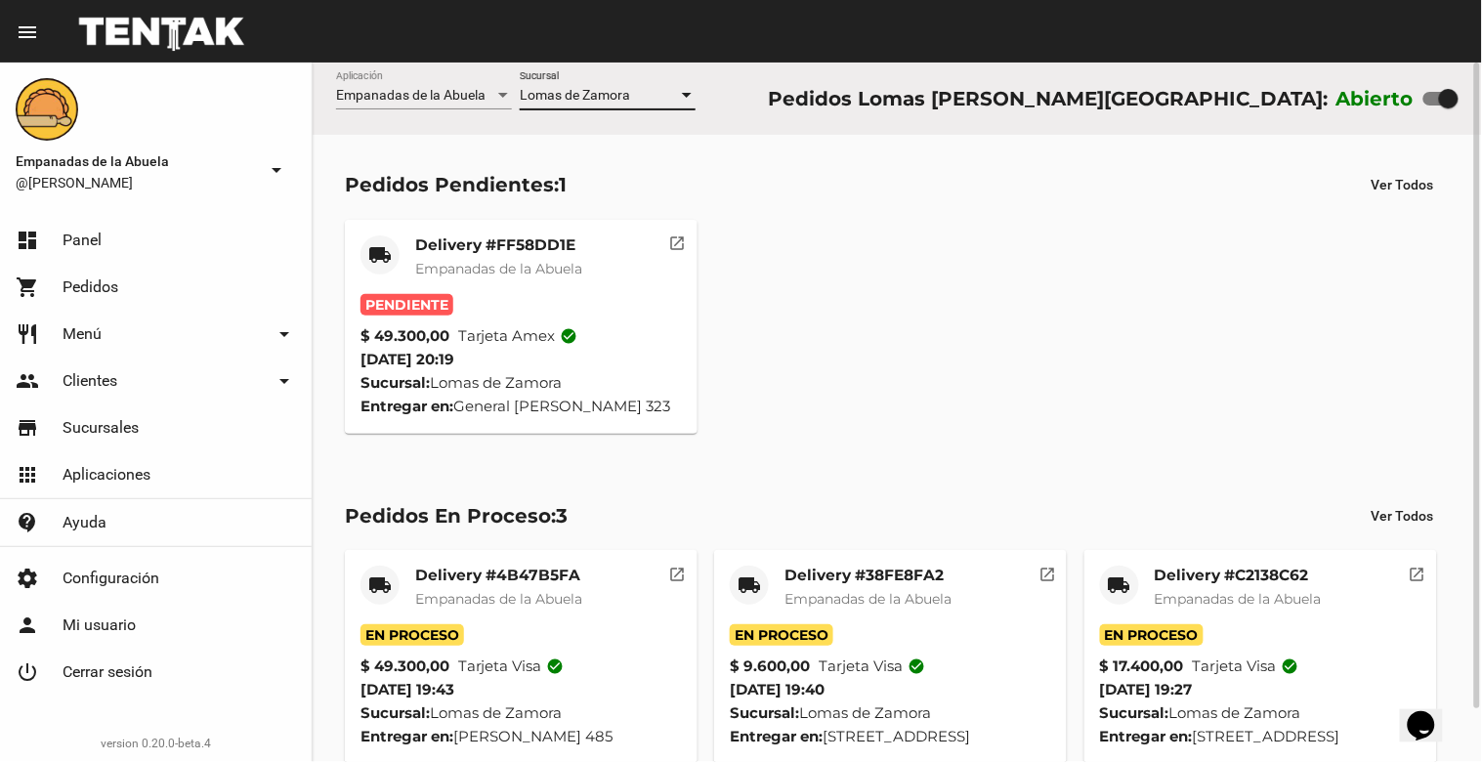
click at [487, 248] on mat-card-title "Delivery #FF58DD1E" at bounding box center [498, 246] width 167 height 20
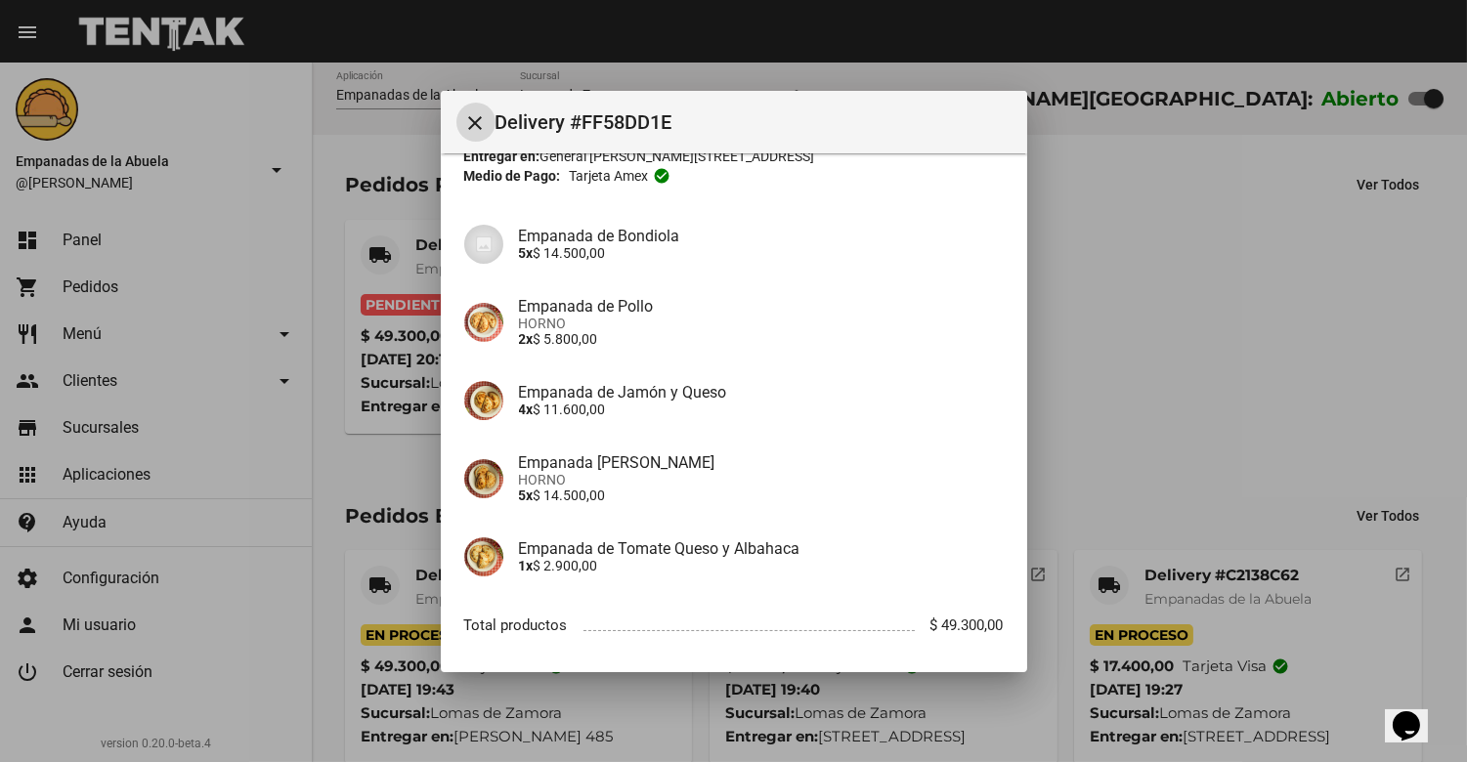
scroll to position [206, 0]
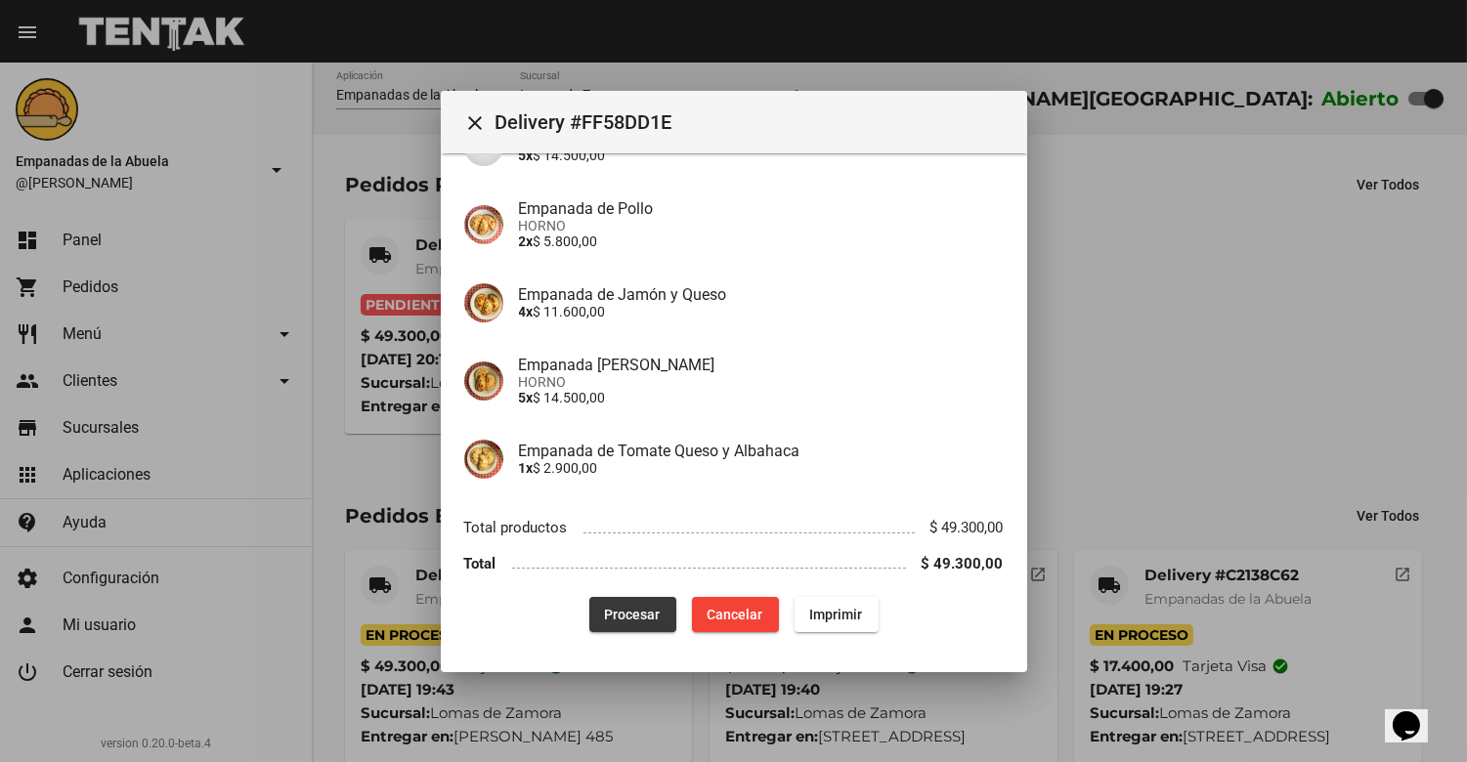
click at [621, 610] on span "Procesar" at bounding box center [633, 615] width 56 height 16
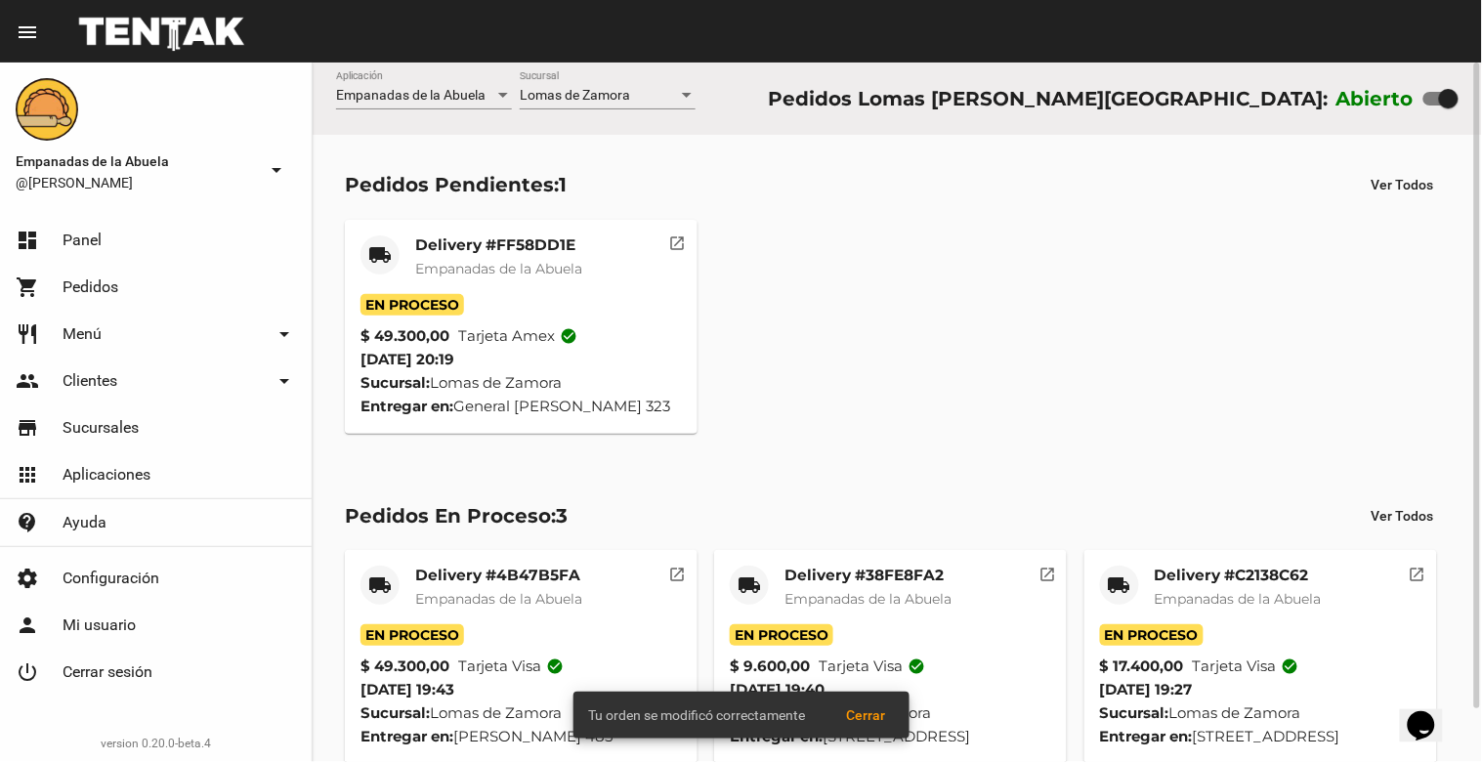
click at [475, 261] on span "Empanadas de la Abuela" at bounding box center [498, 269] width 167 height 18
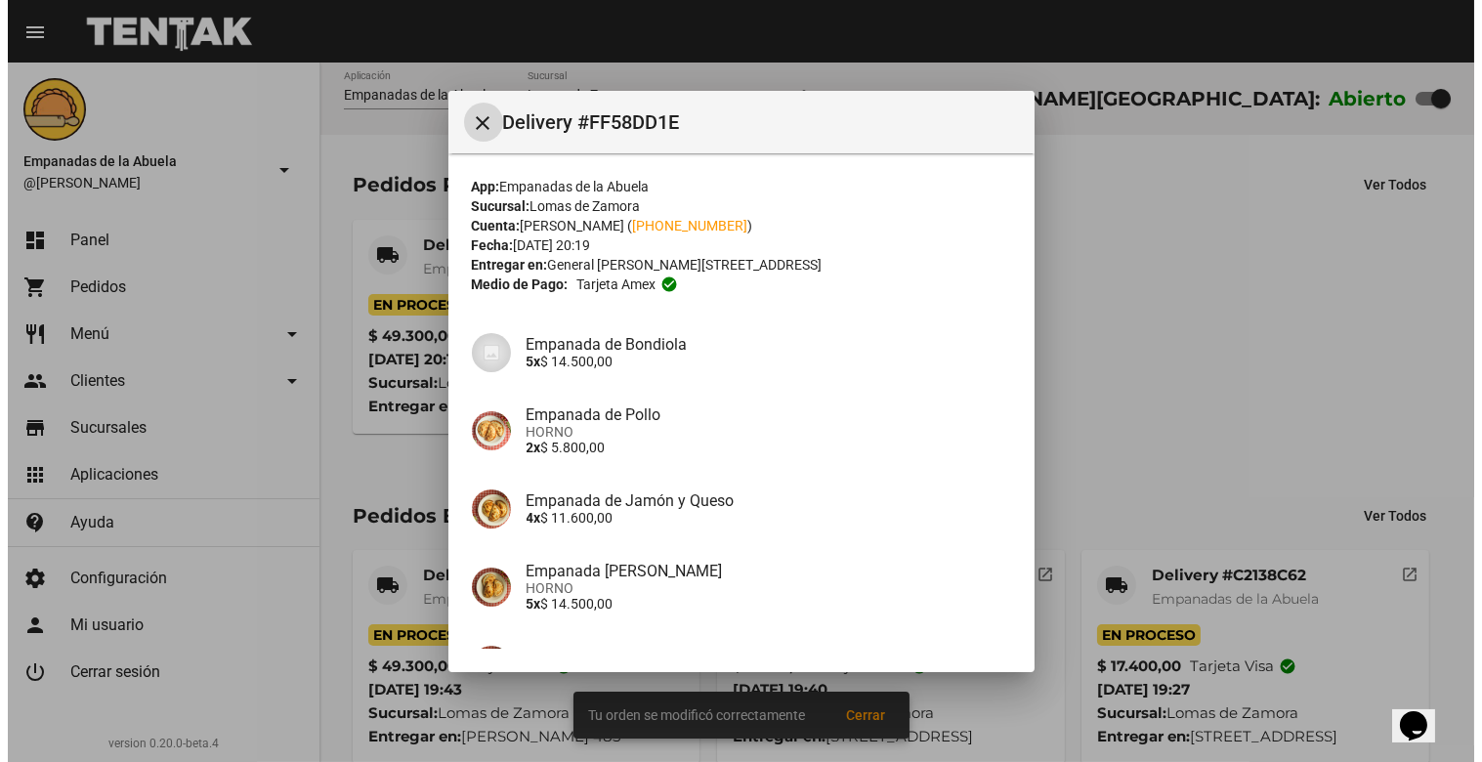
scroll to position [206, 0]
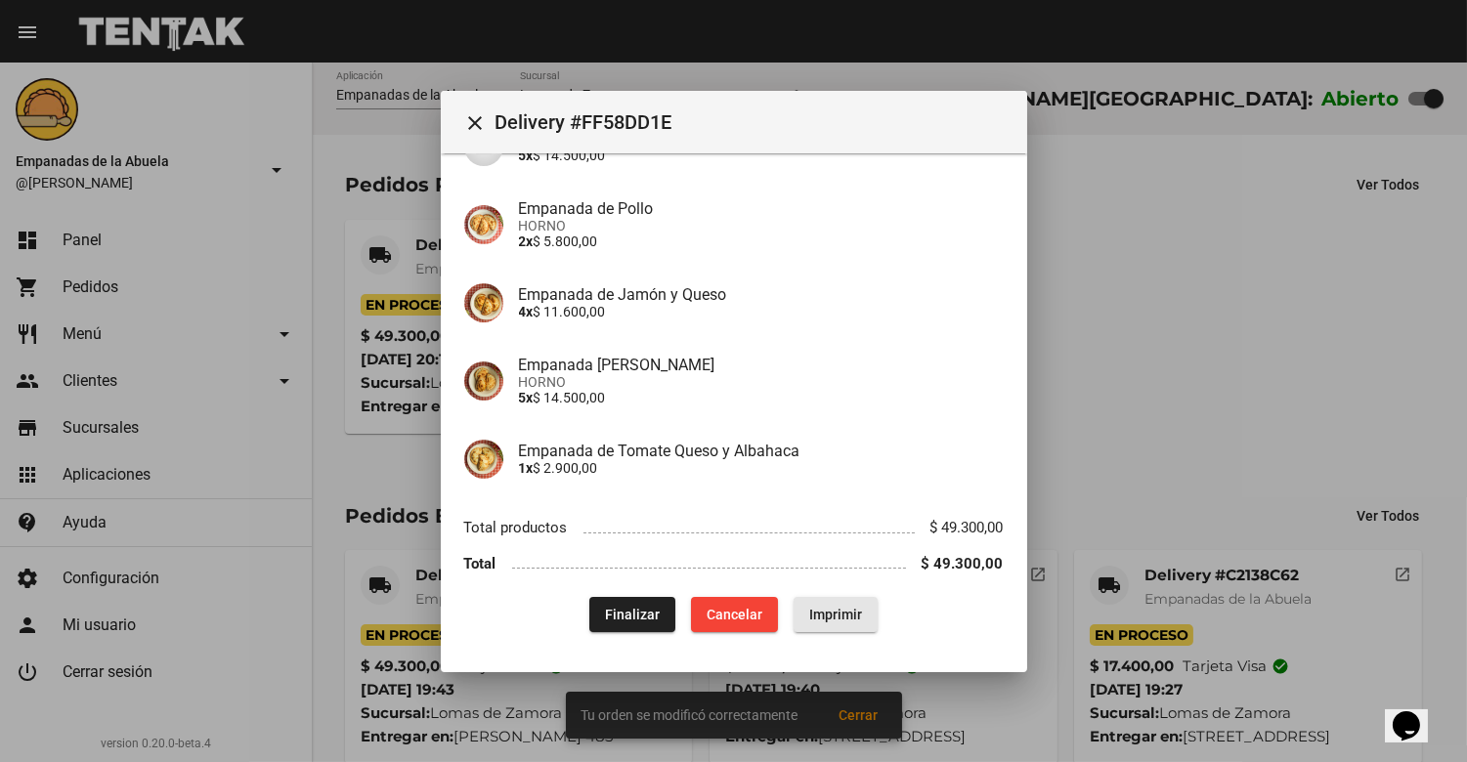
click at [840, 601] on button "Imprimir" at bounding box center [835, 614] width 84 height 35
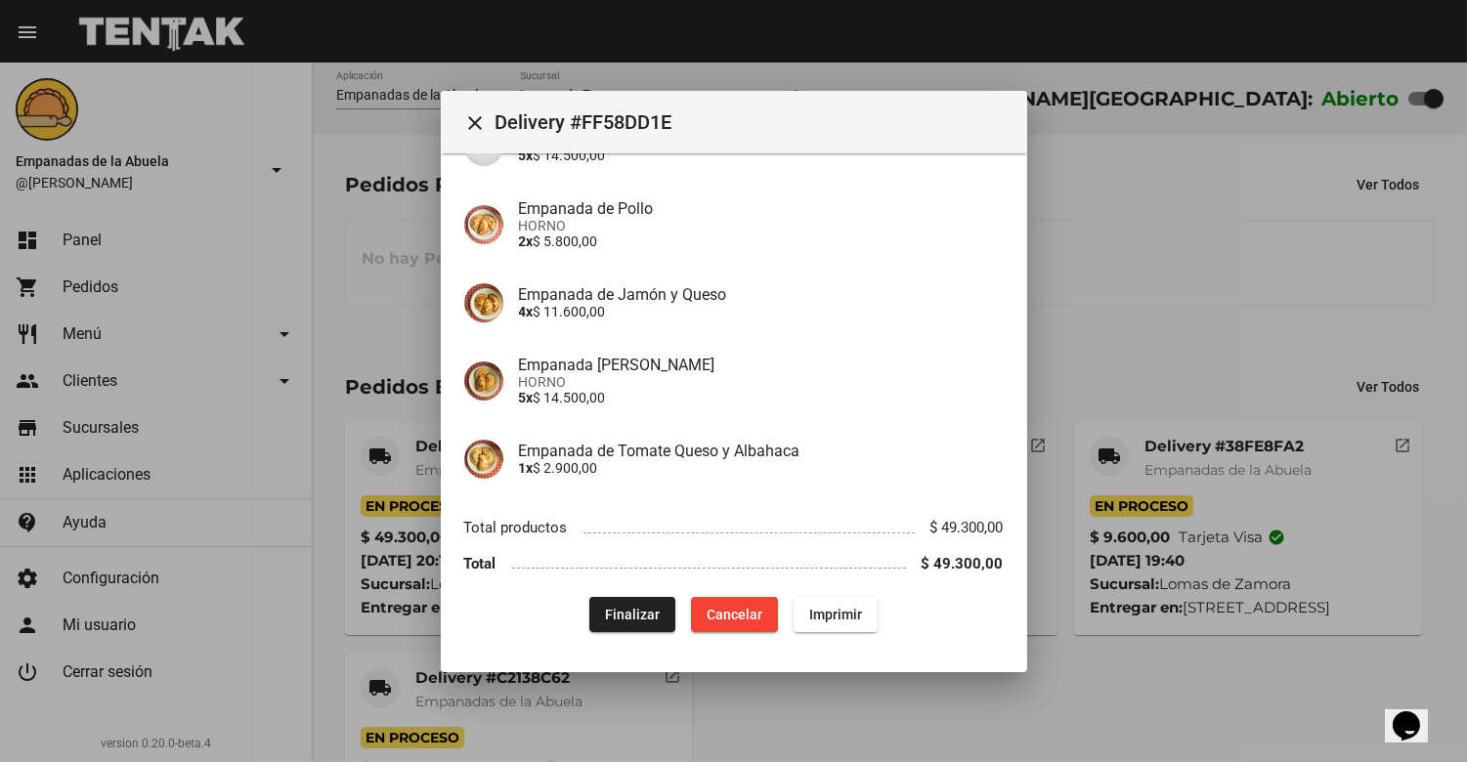
click at [465, 129] on mat-icon "close" at bounding box center [475, 122] width 23 height 23
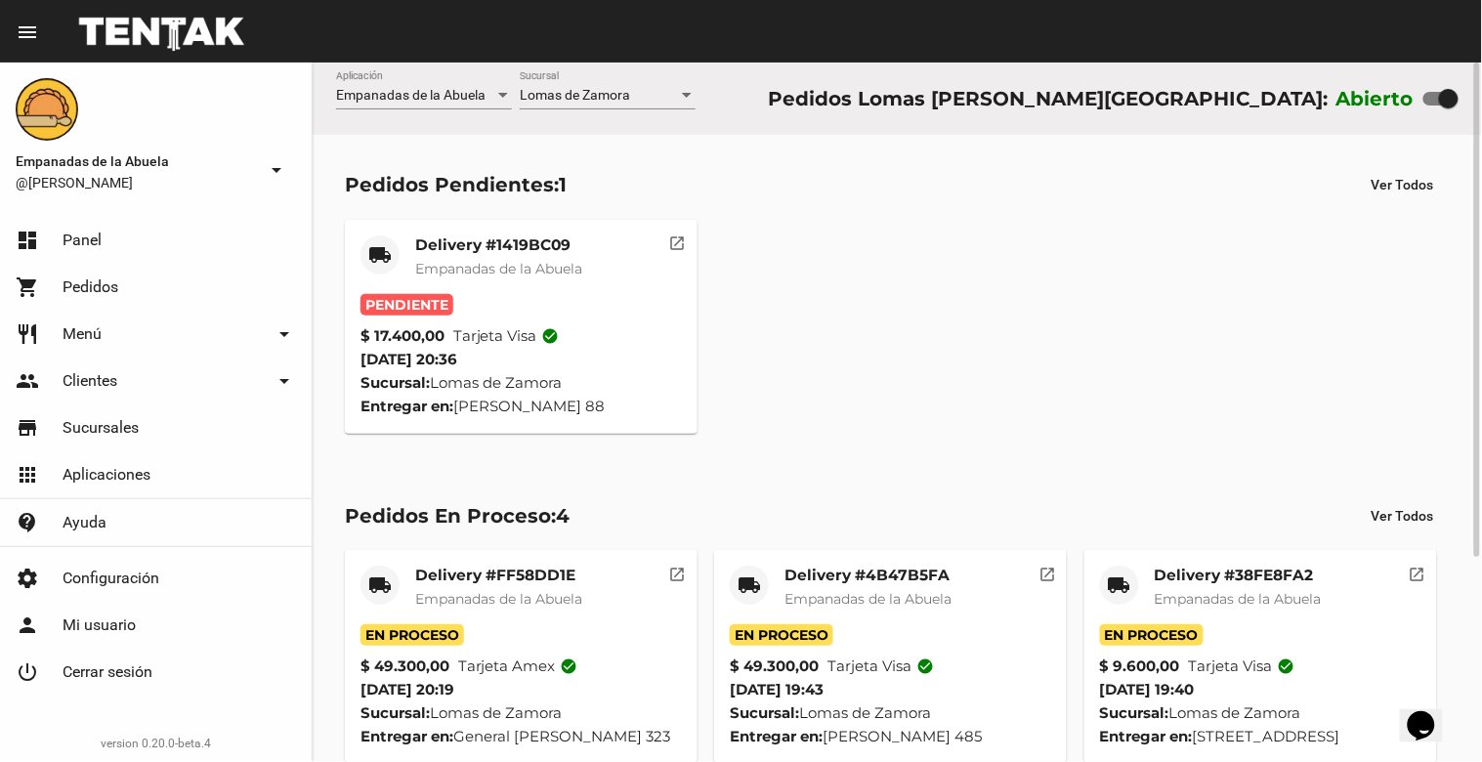
click at [475, 250] on mat-card-title "Delivery #1419BC09" at bounding box center [498, 246] width 167 height 20
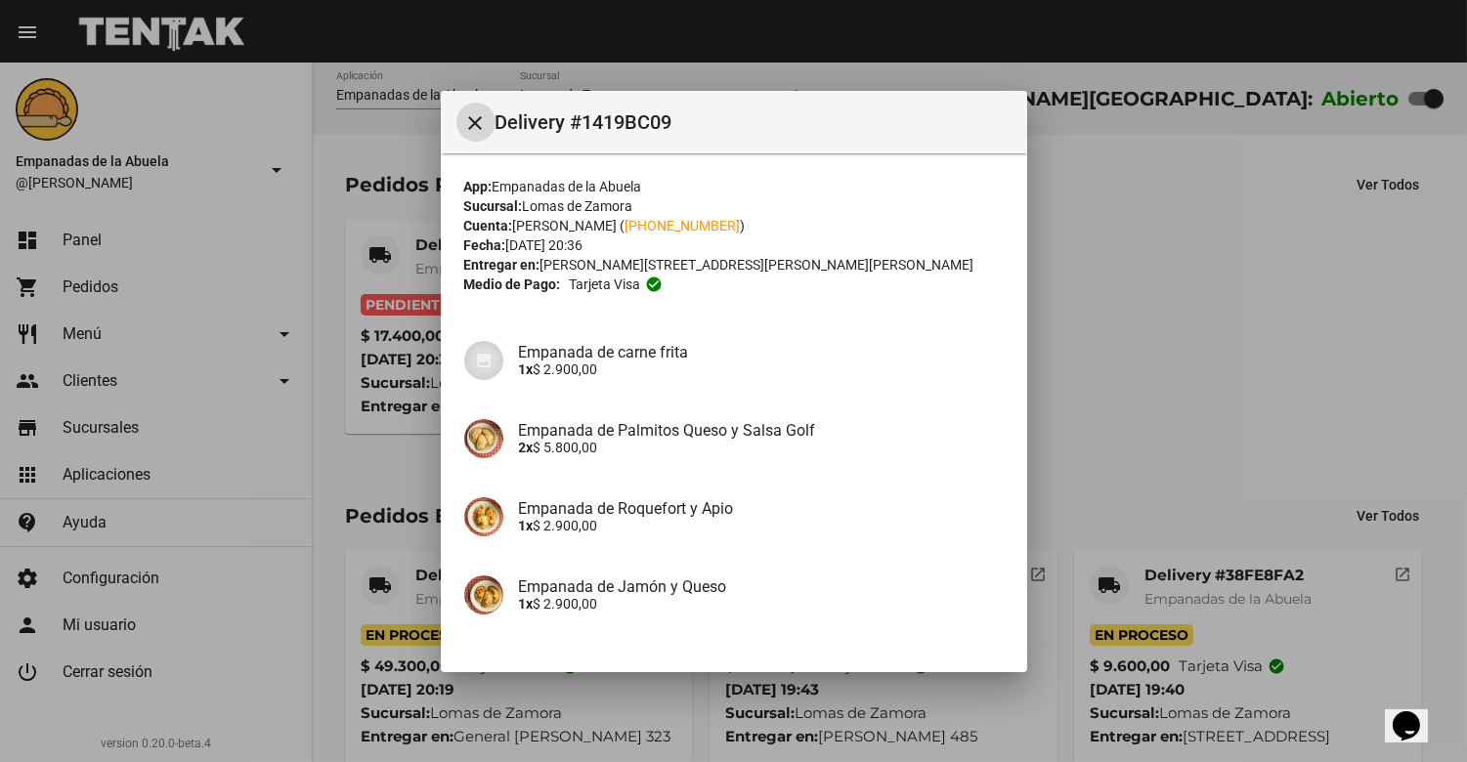
scroll to position [221, 0]
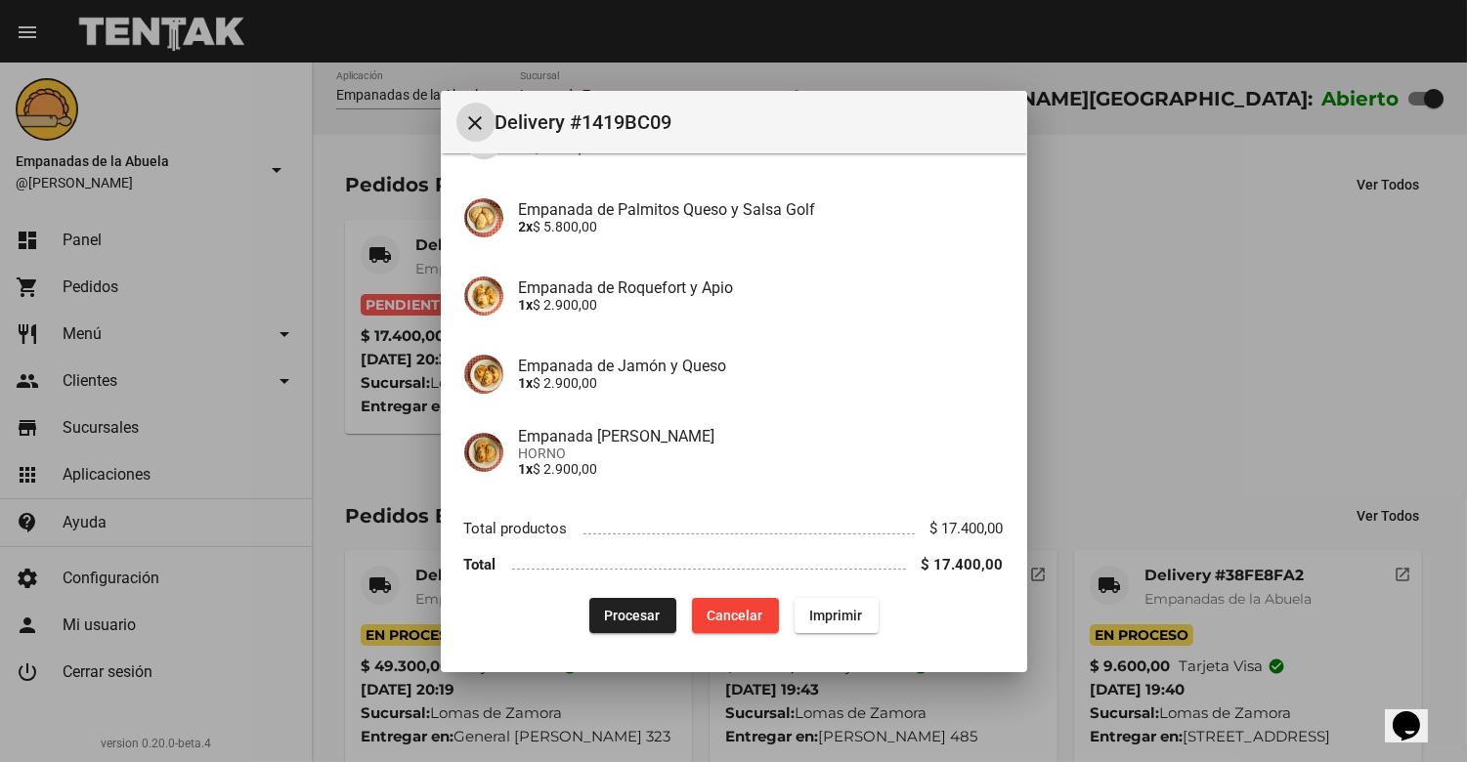
click at [641, 612] on span "Procesar" at bounding box center [633, 616] width 56 height 16
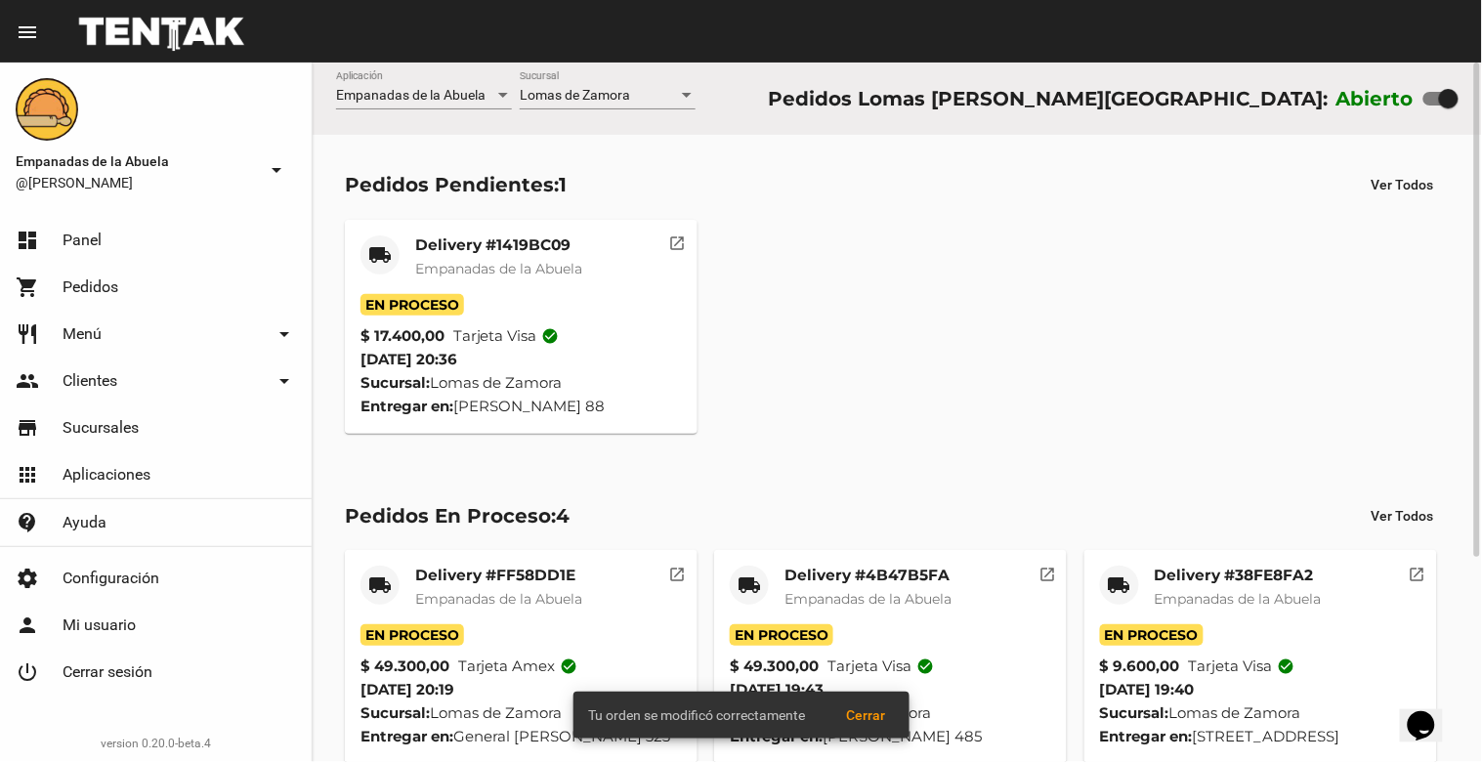
click at [471, 242] on mat-card-title "Delivery #1419BC09" at bounding box center [498, 246] width 167 height 20
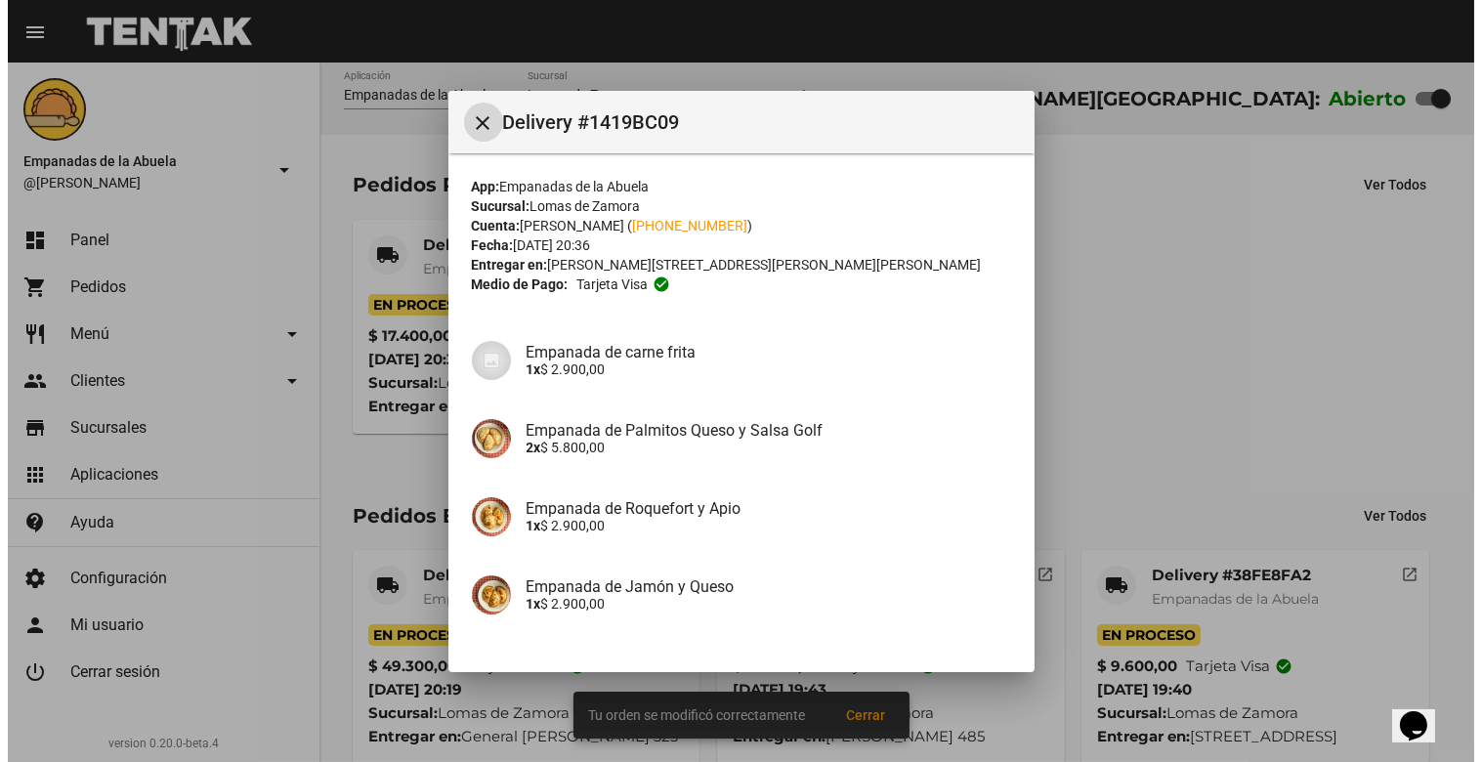
scroll to position [221, 0]
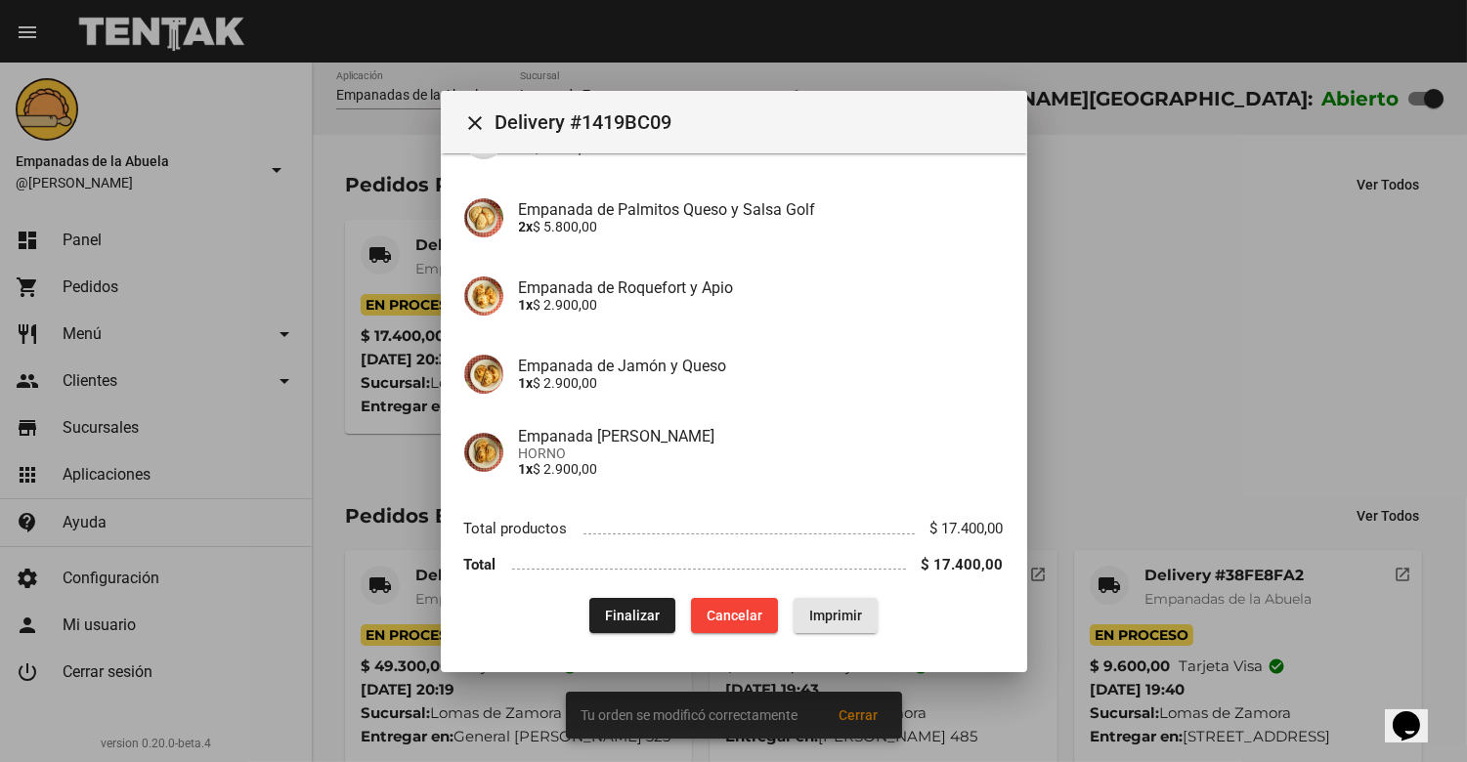
click at [825, 608] on span "Imprimir" at bounding box center [835, 616] width 53 height 16
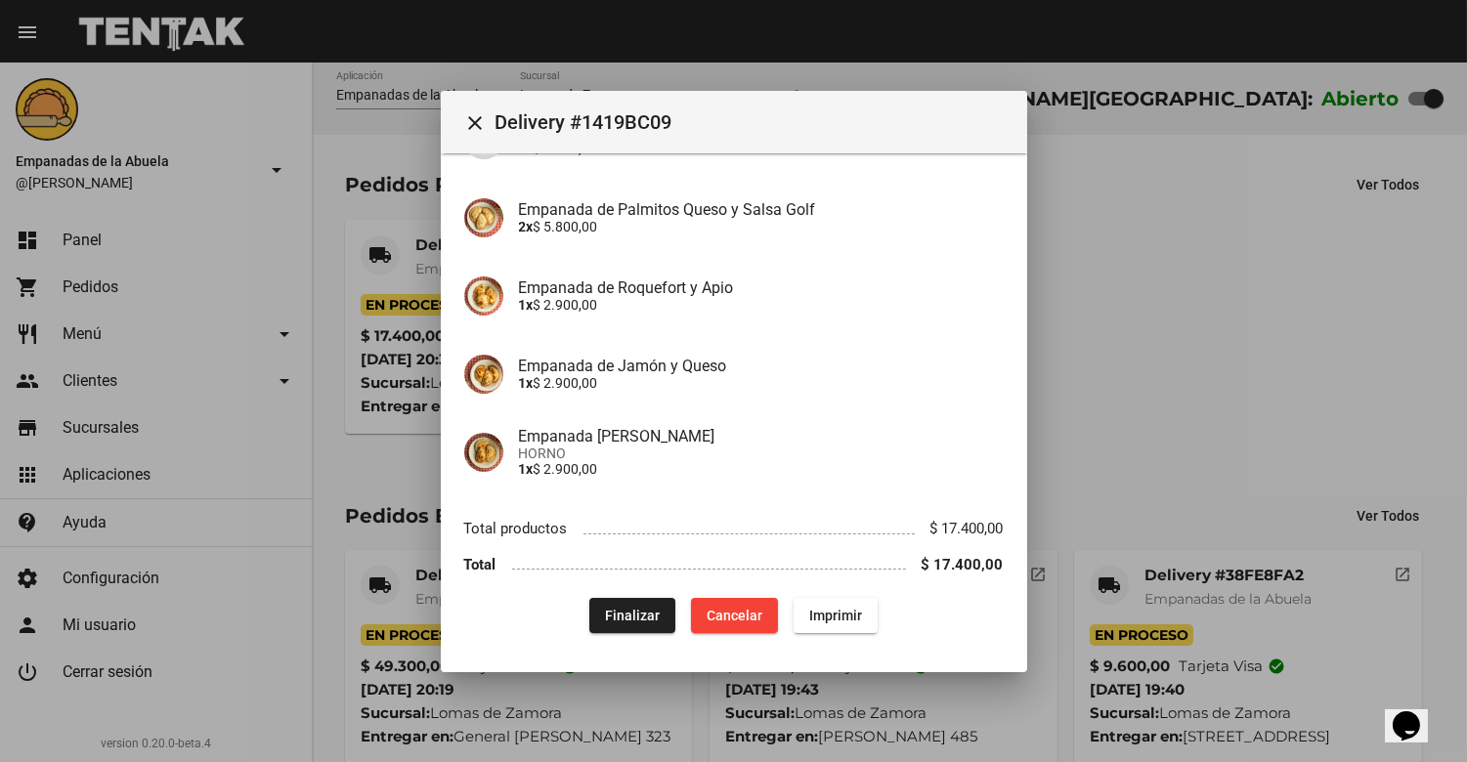
click at [470, 125] on mat-icon "close" at bounding box center [475, 122] width 23 height 23
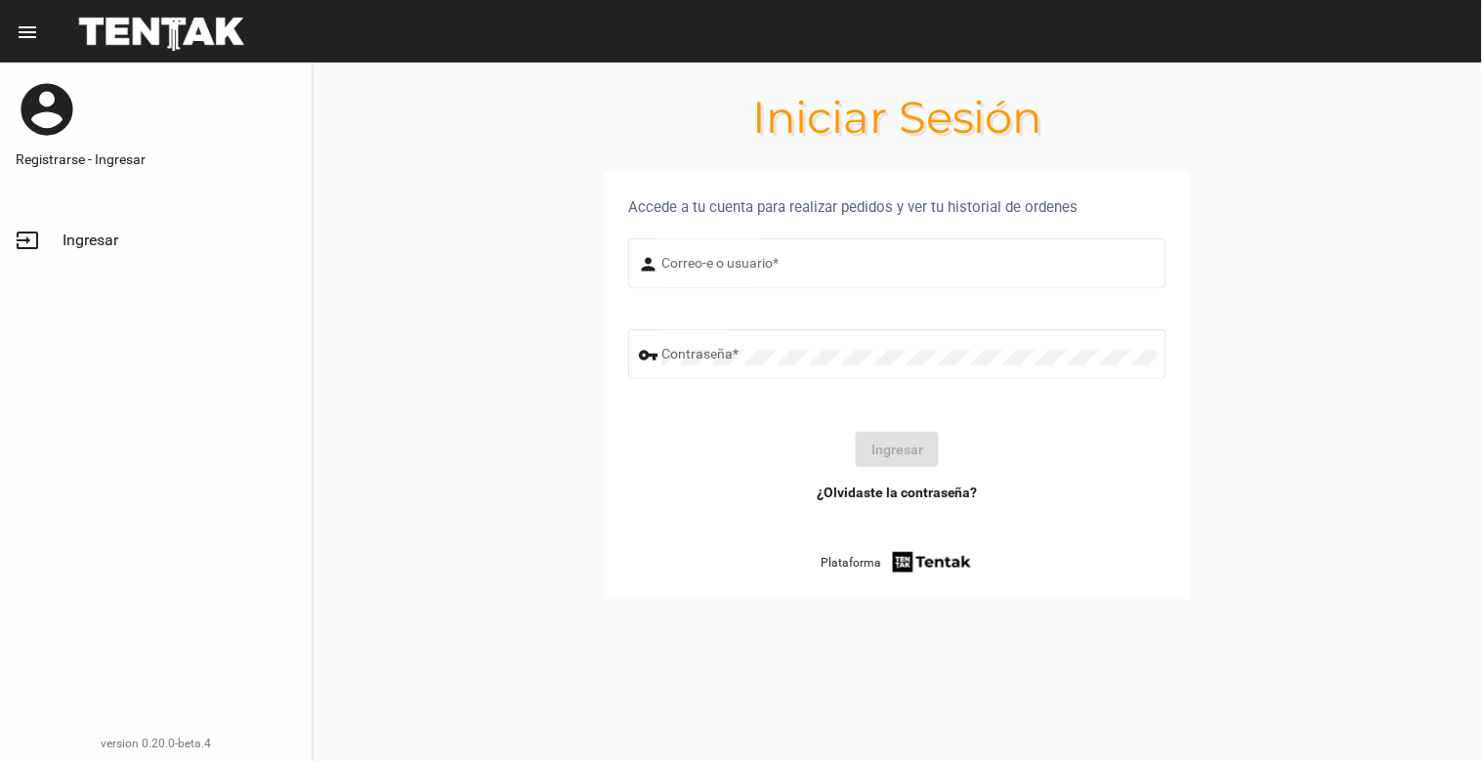
type input "[EMAIL_ADDRESS][DOMAIN_NAME]"
click at [901, 450] on button "Ingresar" at bounding box center [897, 449] width 83 height 35
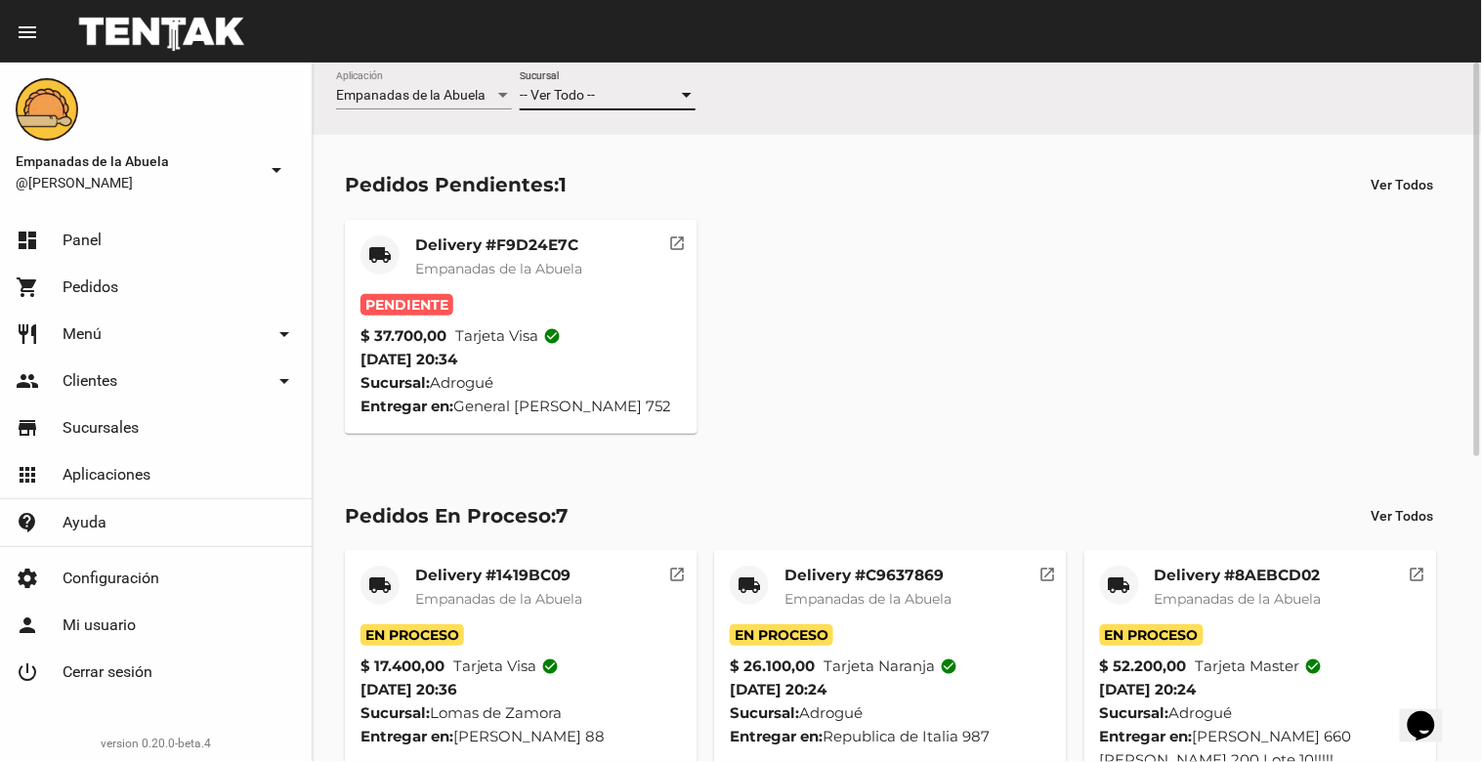
click at [582, 92] on span "-- Ver Todo --" at bounding box center [557, 95] width 75 height 16
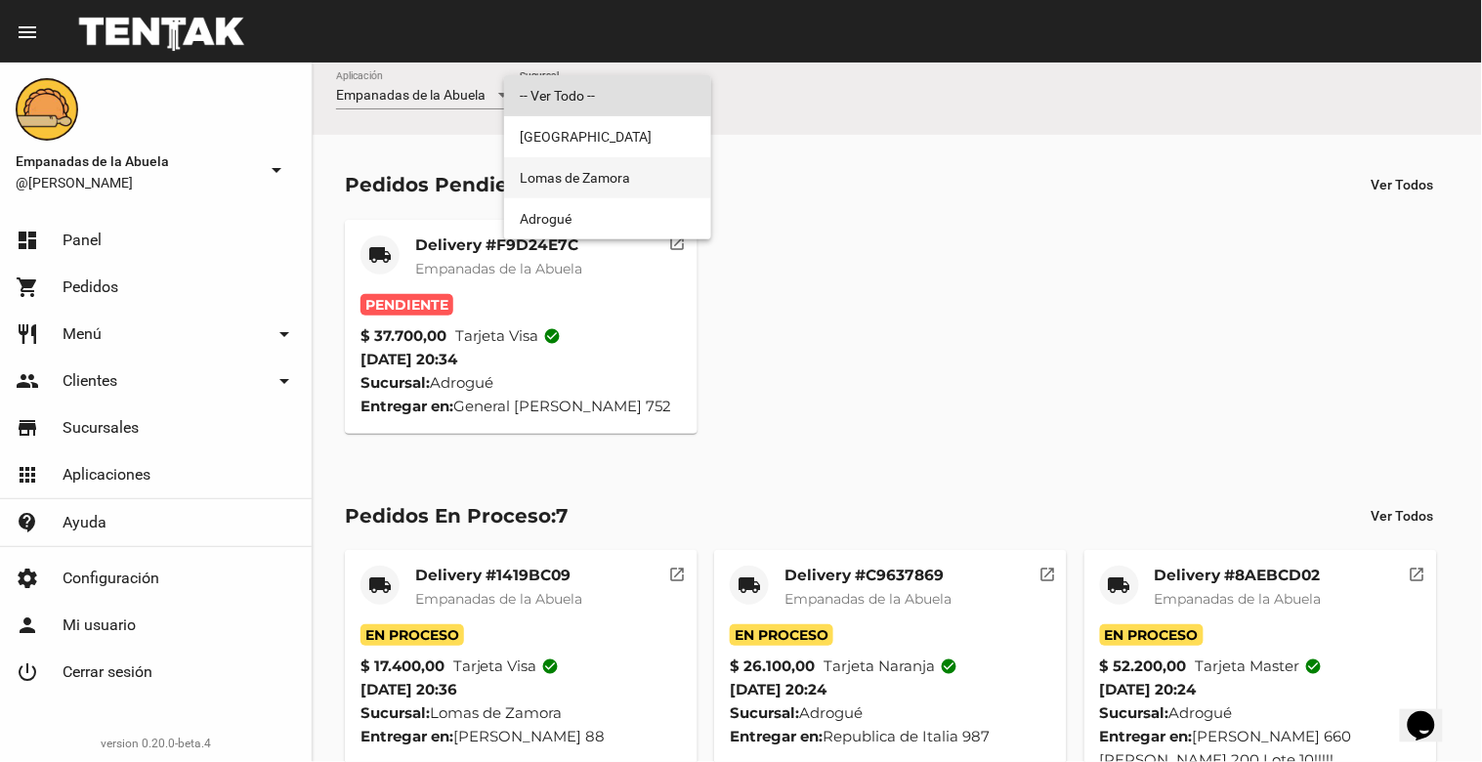
click at [590, 179] on span "Lomas de Zamora" at bounding box center [608, 177] width 176 height 41
